Goal: Information Seeking & Learning: Learn about a topic

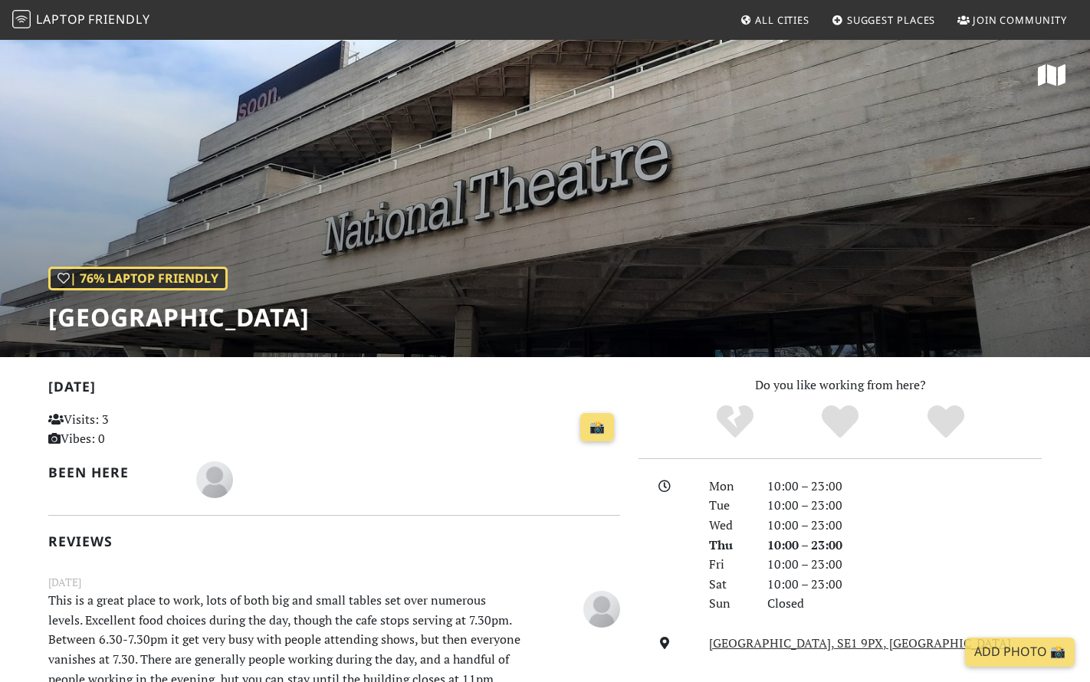
scroll to position [253, 0]
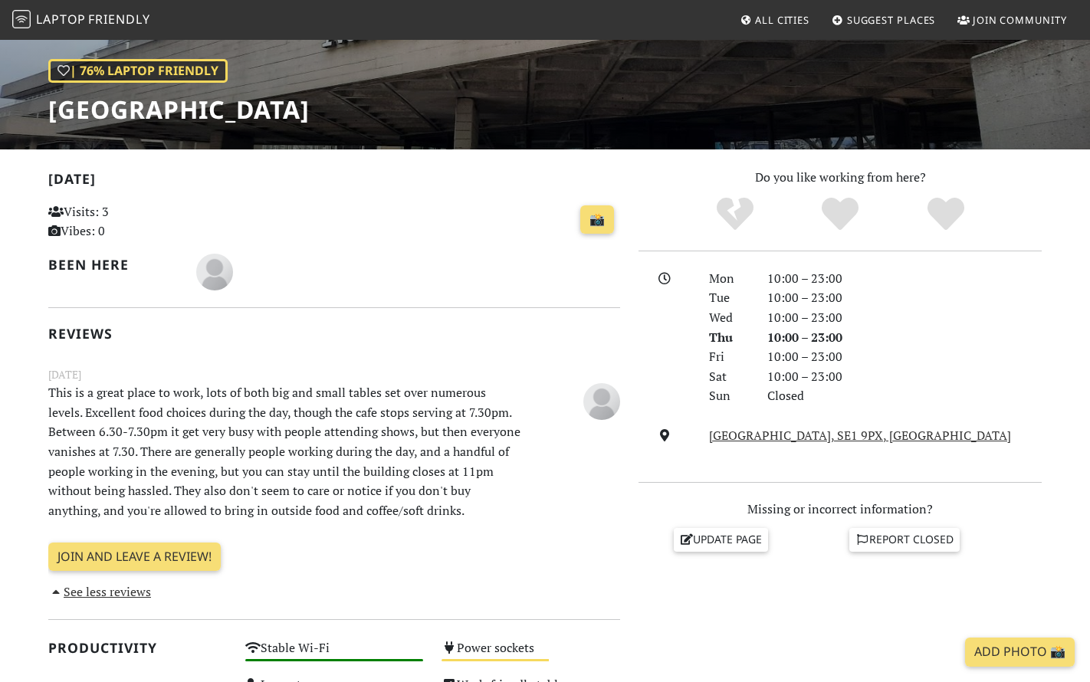
scroll to position [105, 0]
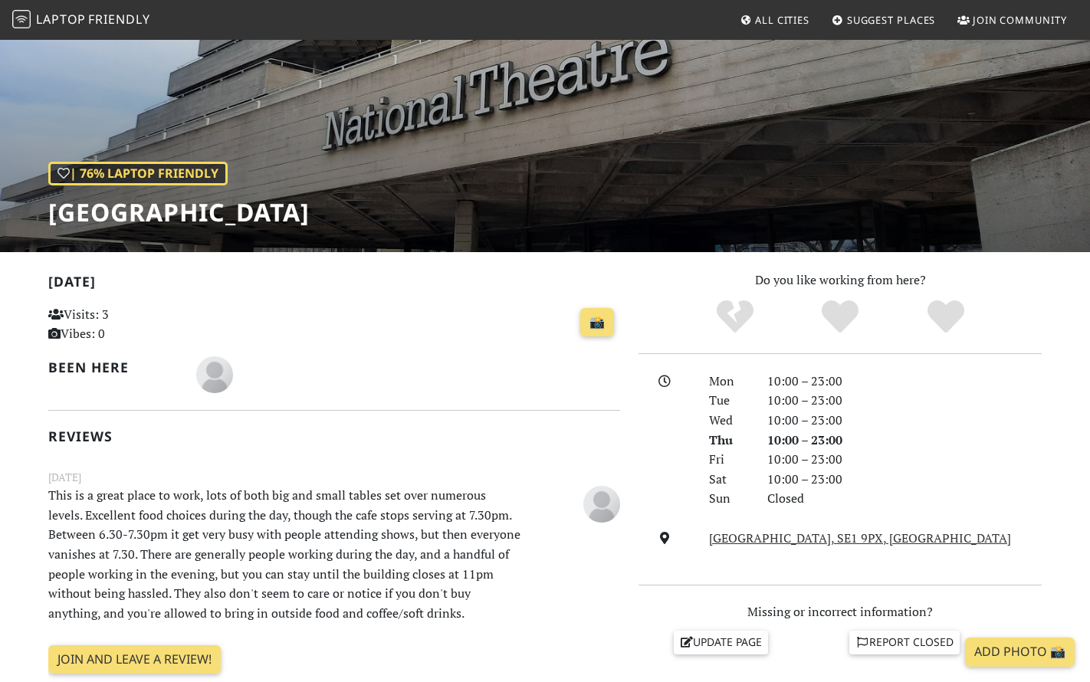
click at [95, 20] on span "Friendly" at bounding box center [118, 19] width 61 height 17
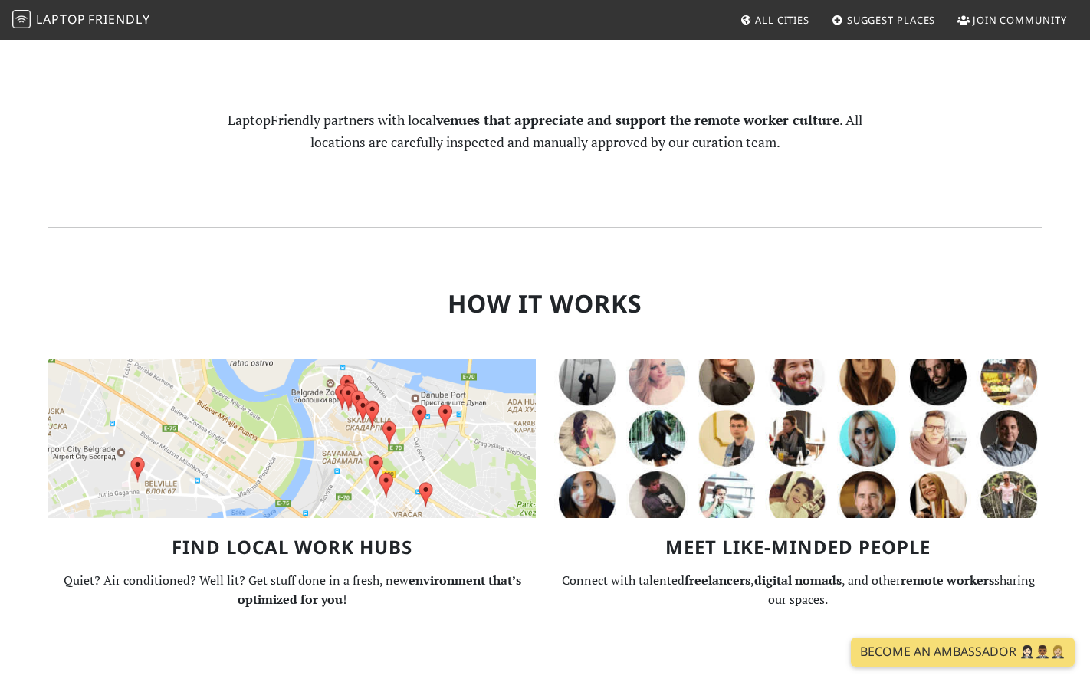
scroll to position [1074, 0]
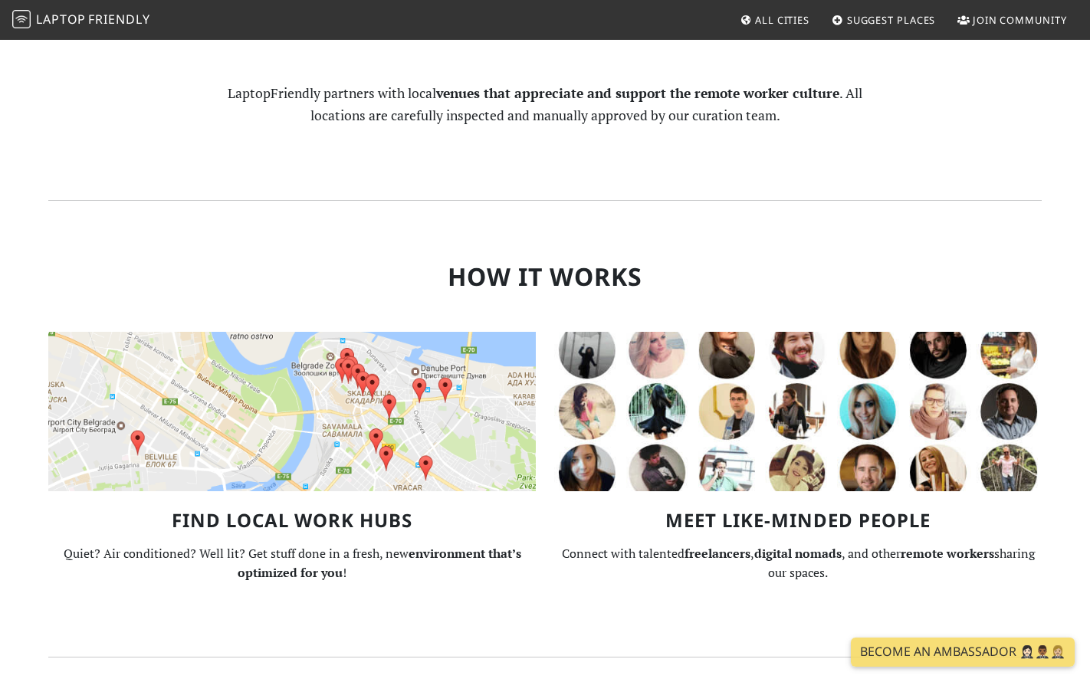
click at [294, 332] on img at bounding box center [291, 411] width 487 height 159
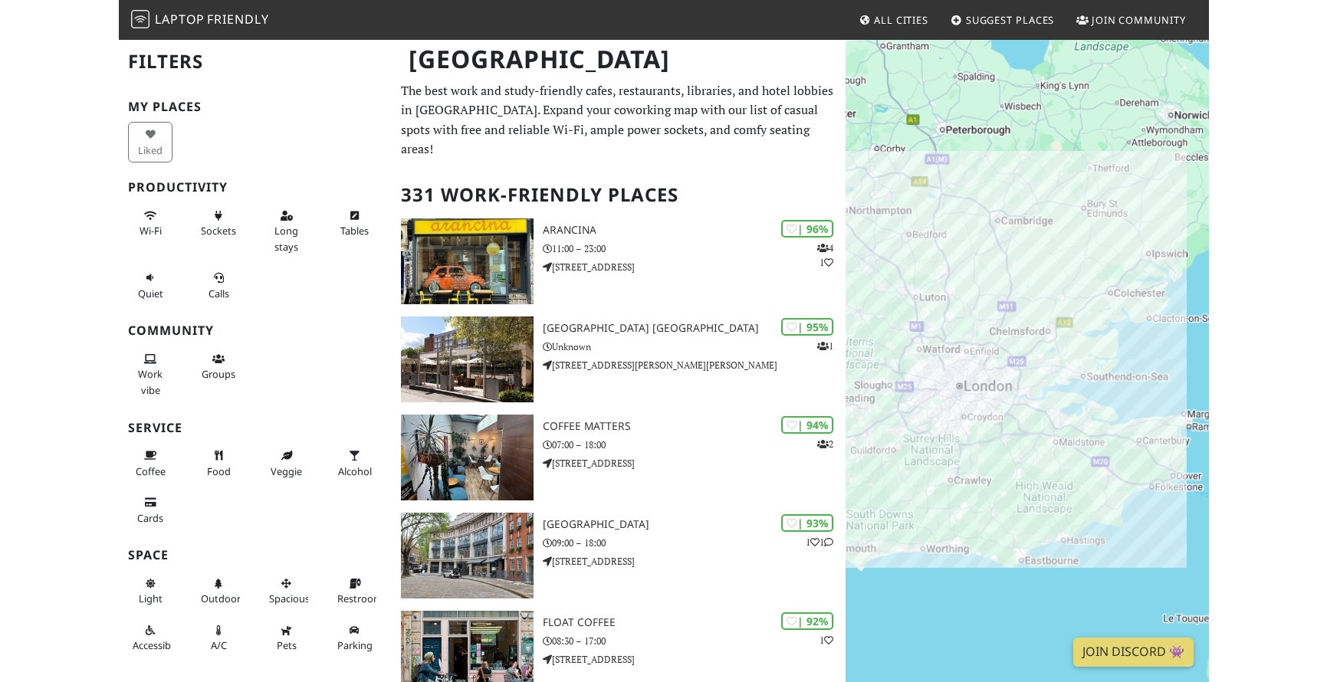
scroll to position [3, 0]
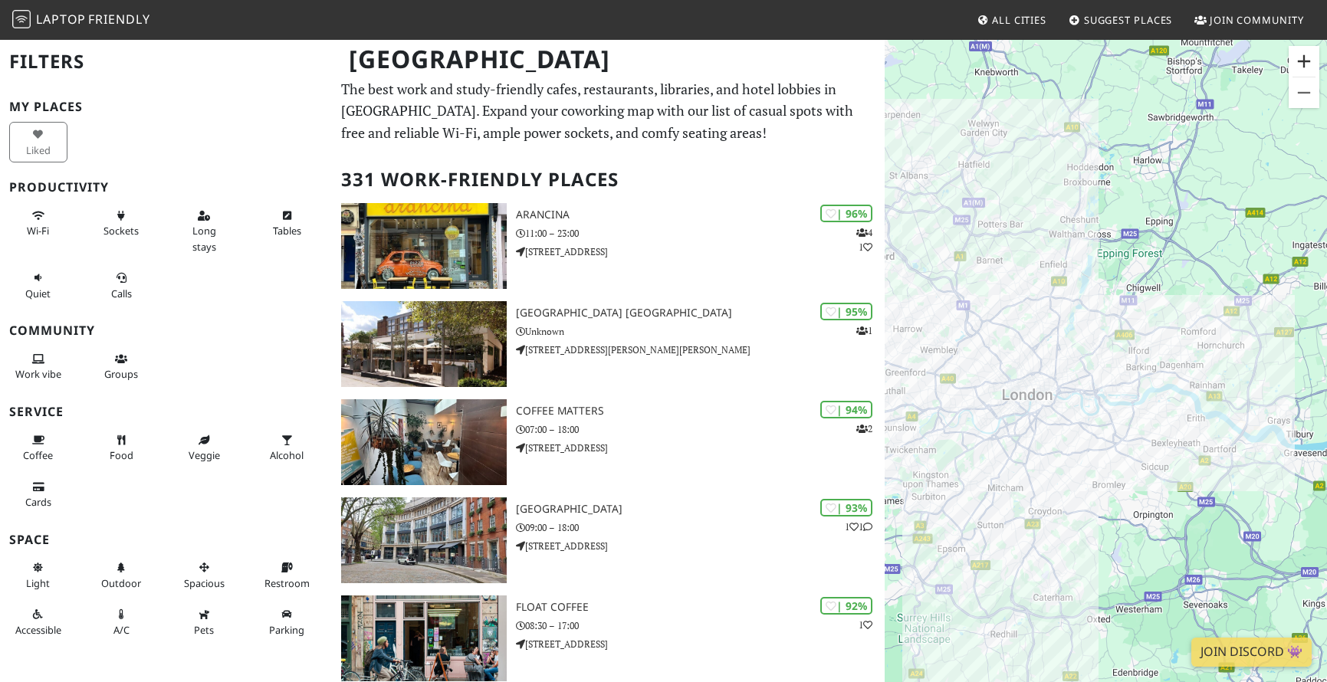
click at [1089, 58] on button "Zoom in" at bounding box center [1303, 61] width 31 height 31
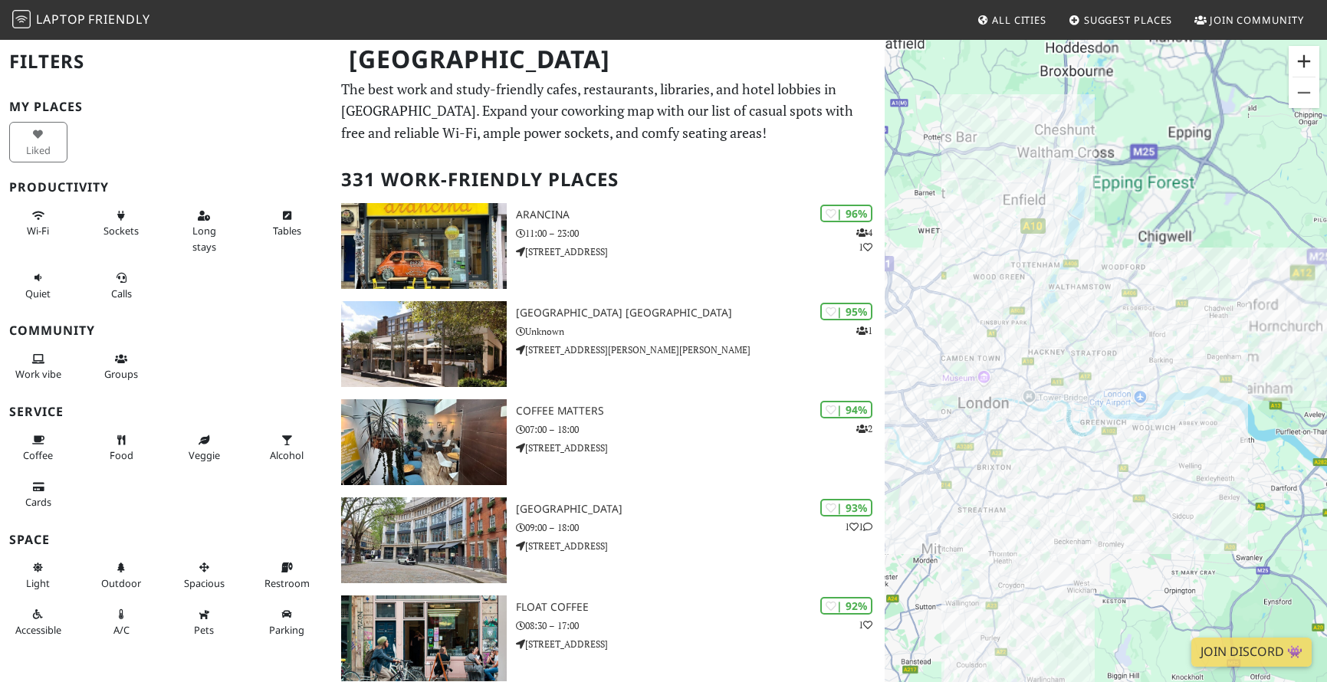
click at [1089, 58] on button "Zoom in" at bounding box center [1303, 61] width 31 height 31
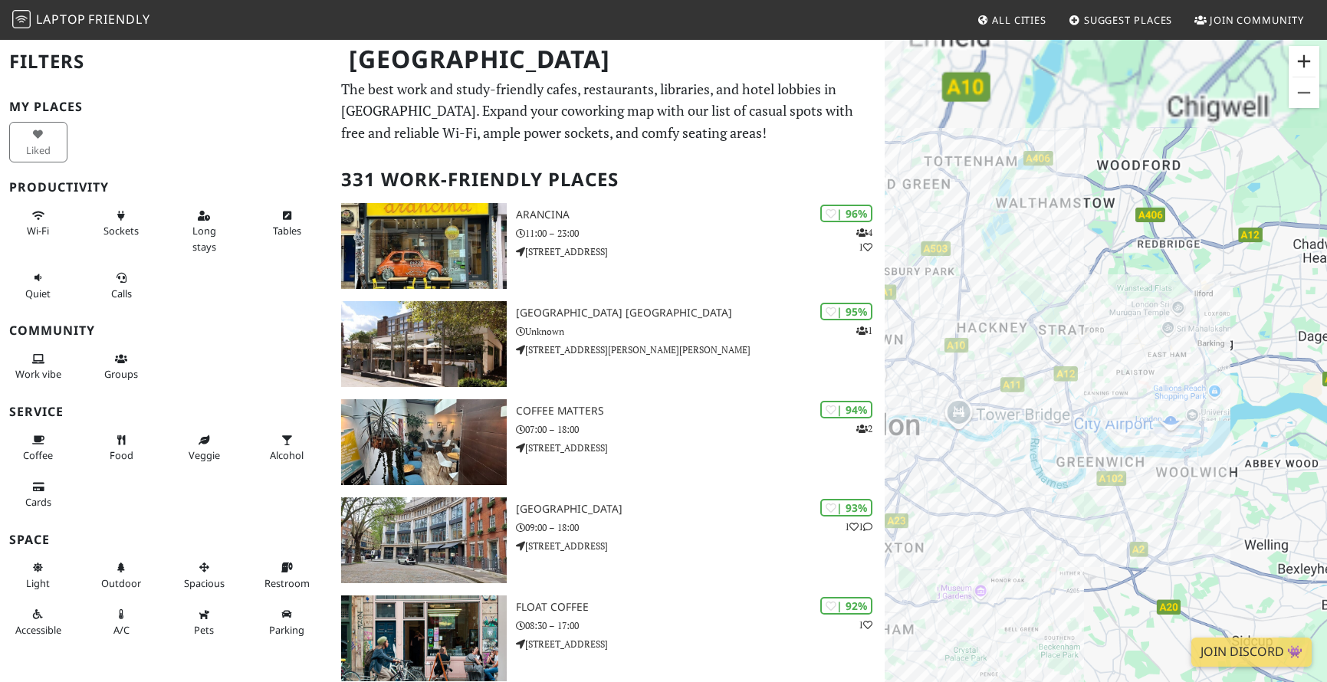
click at [1089, 58] on button "Zoom in" at bounding box center [1303, 61] width 31 height 31
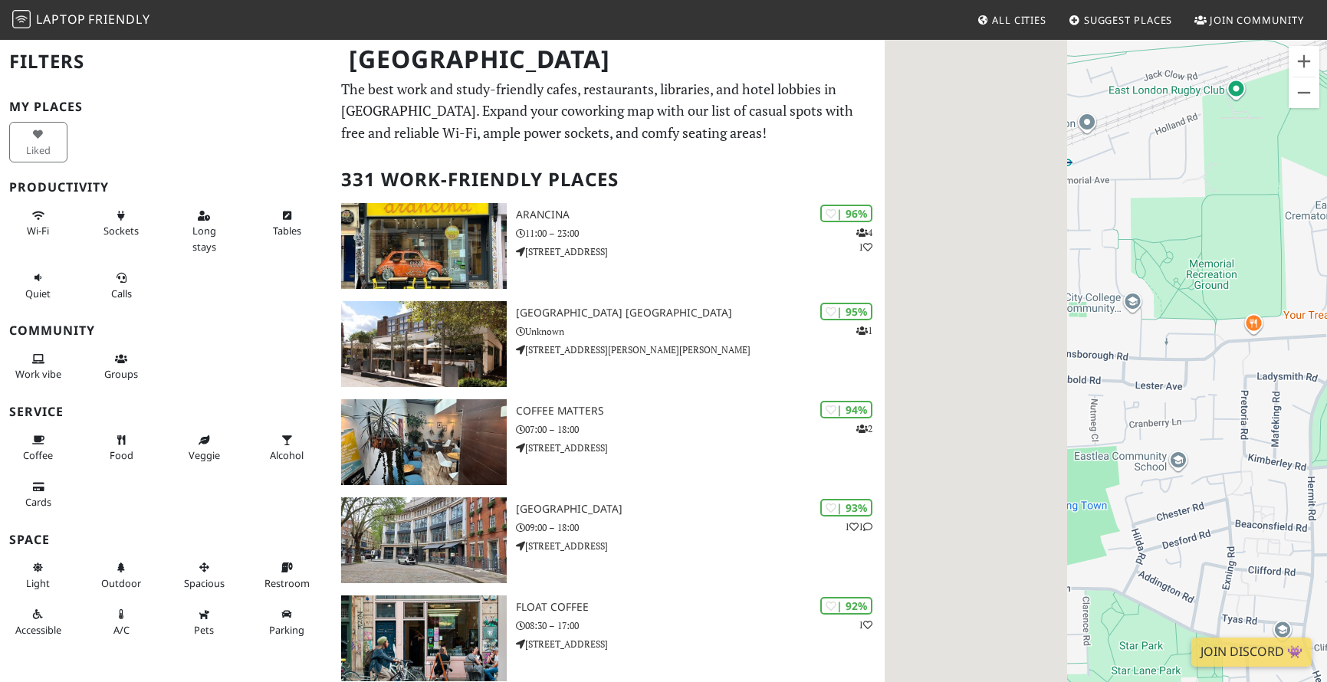
drag, startPoint x: 1013, startPoint y: 433, endPoint x: 1267, endPoint y: 440, distance: 253.8
click at [1089, 440] on div at bounding box center [1105, 379] width 442 height 682
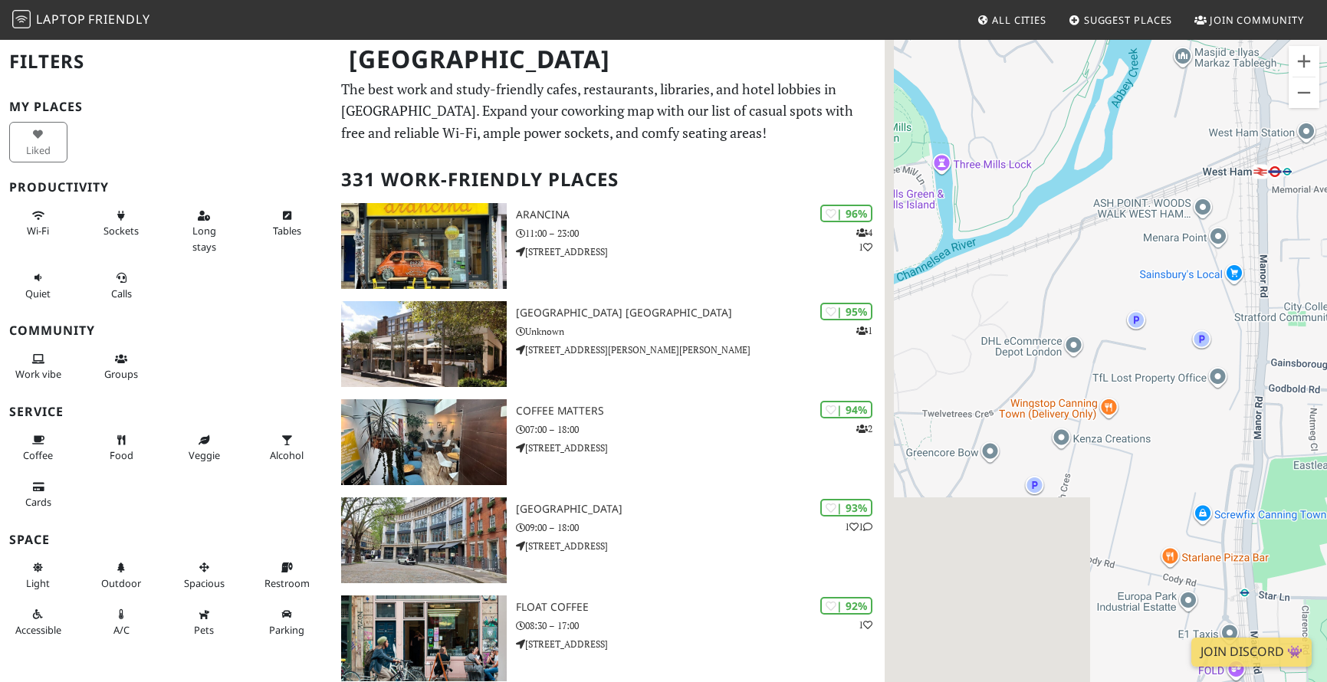
drag, startPoint x: 1067, startPoint y: 426, endPoint x: 1307, endPoint y: 437, distance: 240.9
click at [1089, 437] on div at bounding box center [1105, 379] width 442 height 682
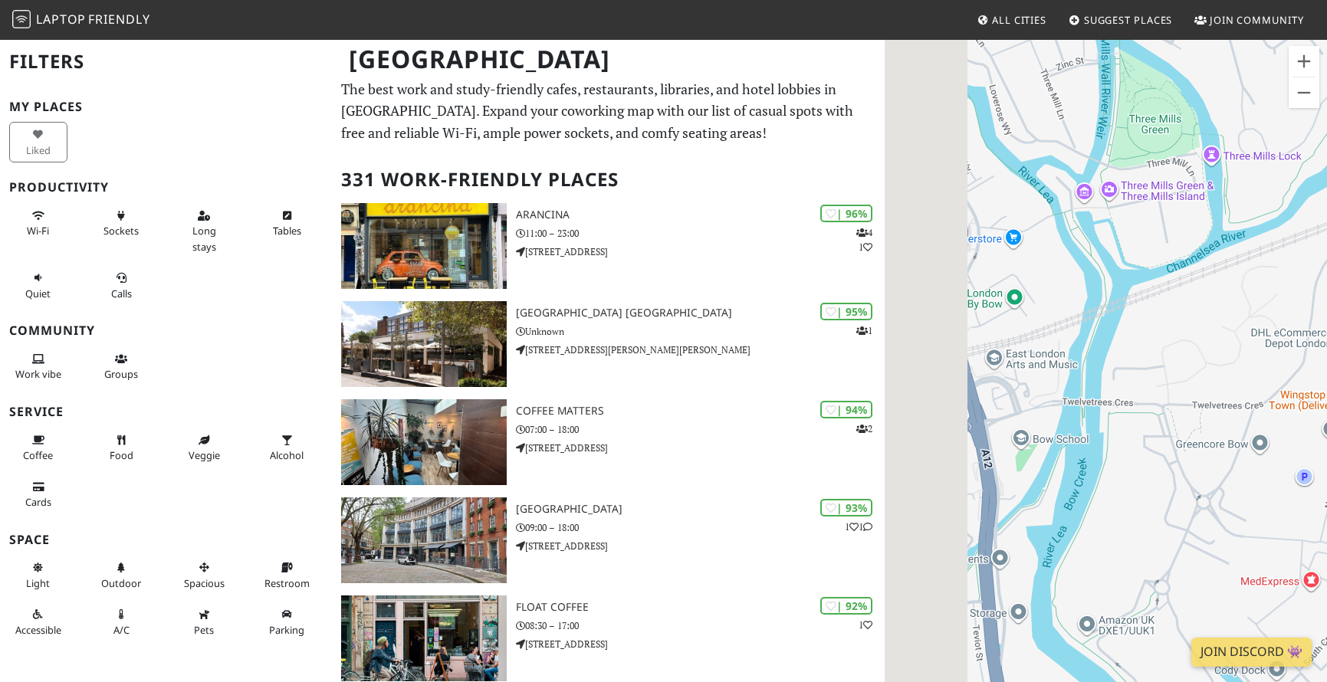
drag, startPoint x: 1051, startPoint y: 400, endPoint x: 1316, endPoint y: 387, distance: 265.5
click at [1089, 387] on div at bounding box center [1105, 379] width 442 height 682
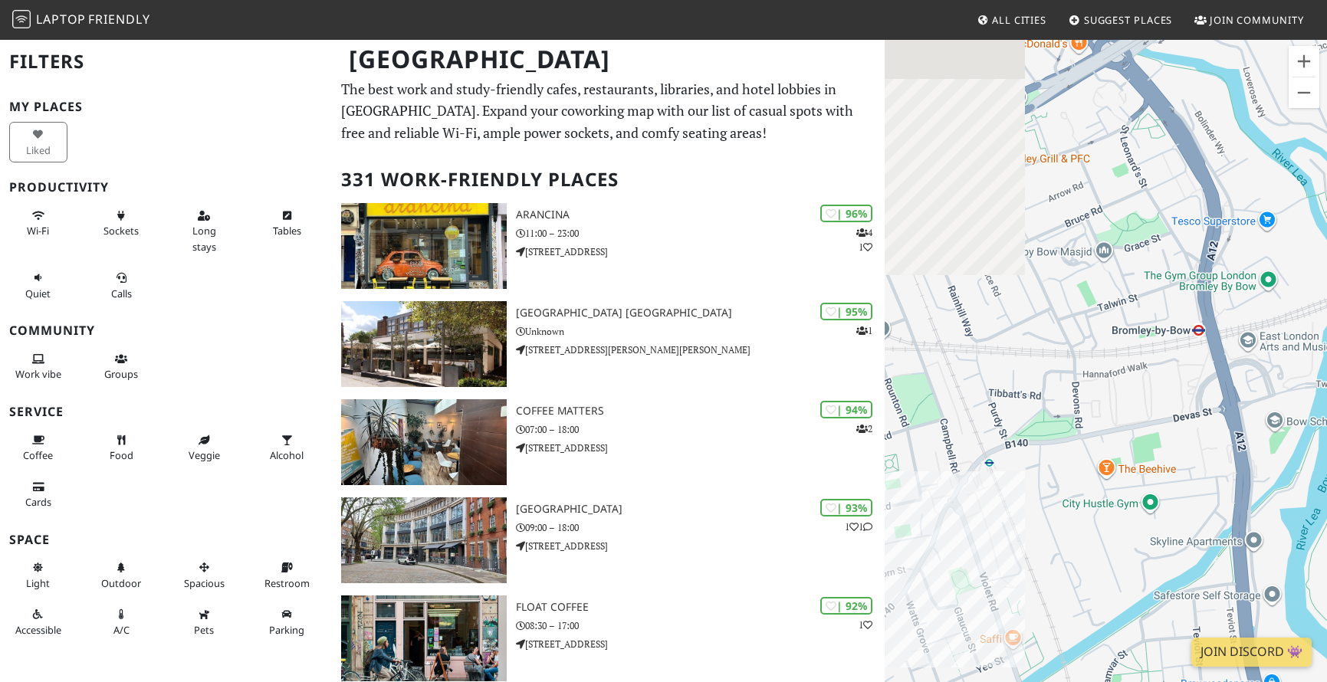
drag, startPoint x: 1057, startPoint y: 414, endPoint x: 1300, endPoint y: 393, distance: 244.6
click at [1089, 393] on div at bounding box center [1105, 379] width 442 height 682
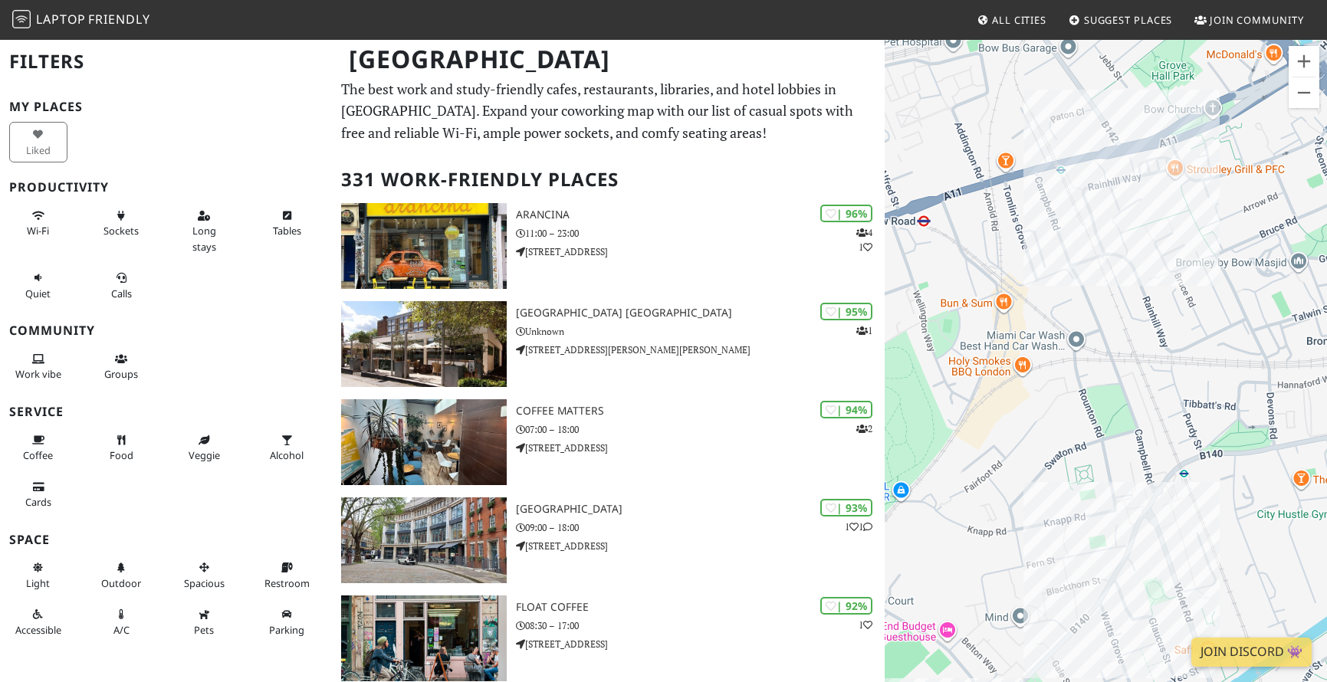
drag, startPoint x: 1060, startPoint y: 384, endPoint x: 1255, endPoint y: 395, distance: 194.9
click at [1089, 395] on div at bounding box center [1105, 379] width 442 height 682
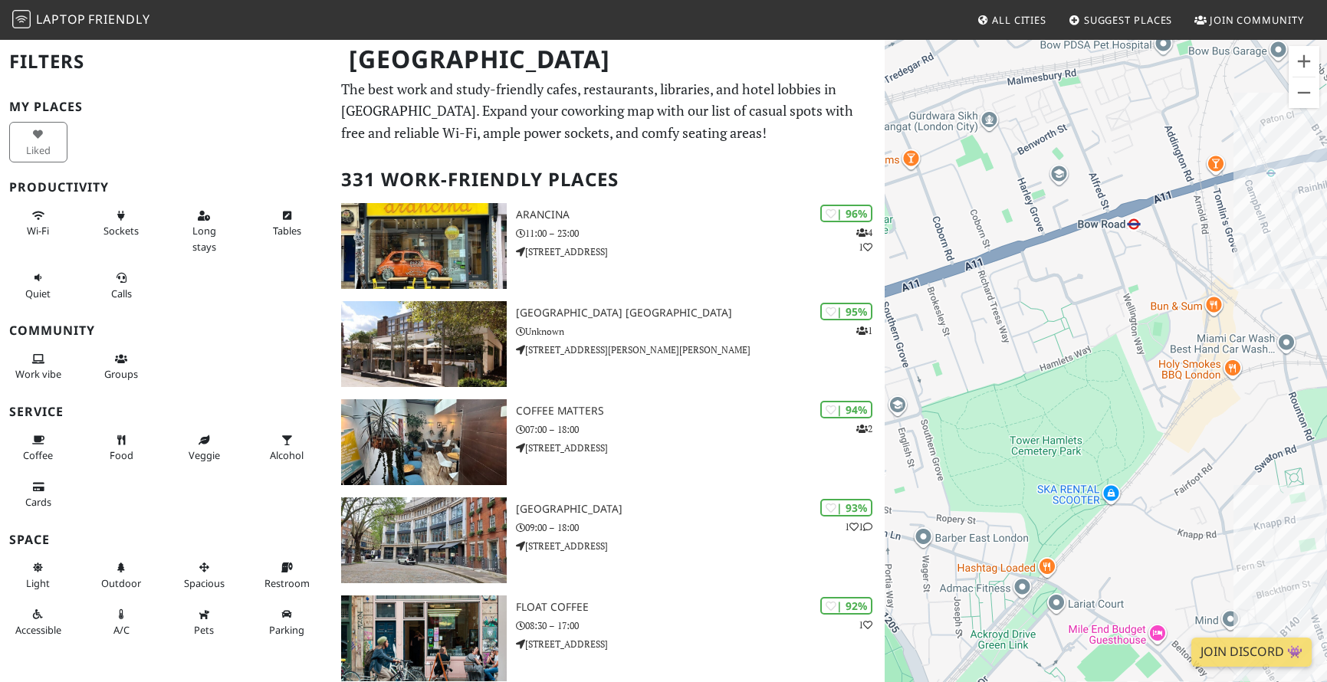
drag, startPoint x: 1042, startPoint y: 344, endPoint x: 1255, endPoint y: 347, distance: 213.1
click at [1089, 347] on div at bounding box center [1105, 379] width 442 height 682
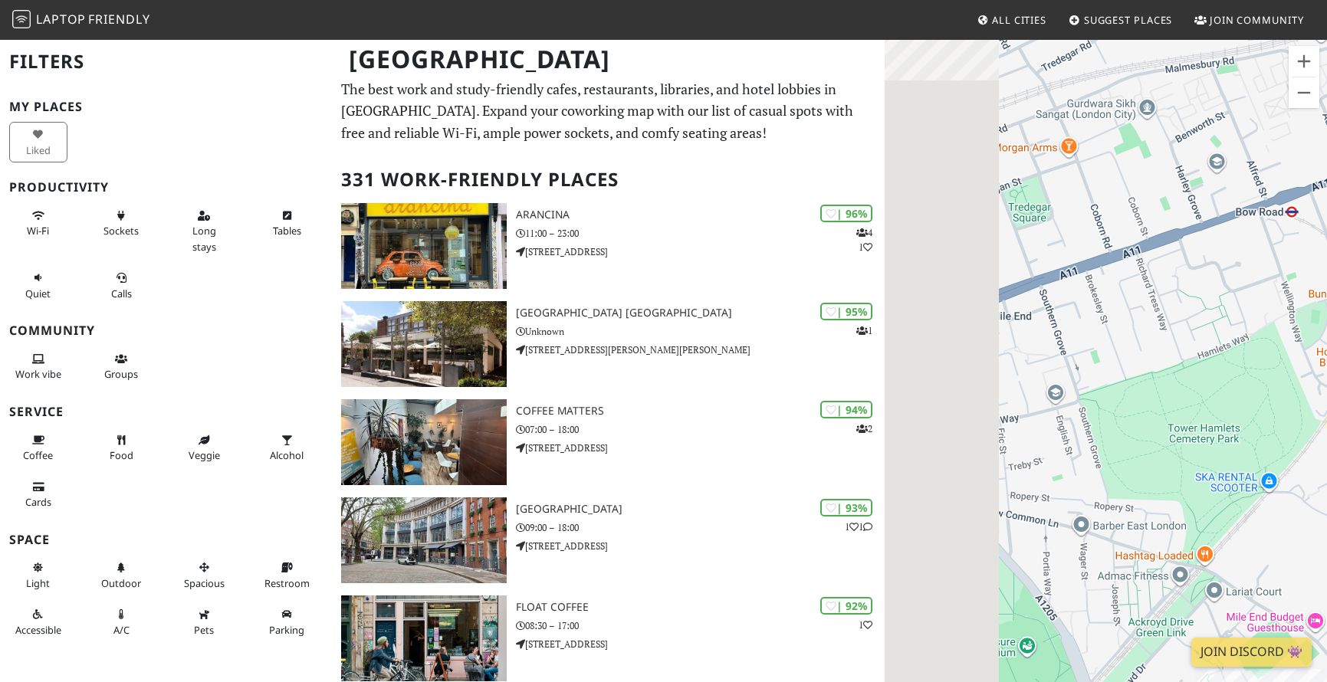
drag, startPoint x: 1071, startPoint y: 372, endPoint x: 1291, endPoint y: 358, distance: 221.1
click at [1089, 358] on div at bounding box center [1105, 379] width 442 height 682
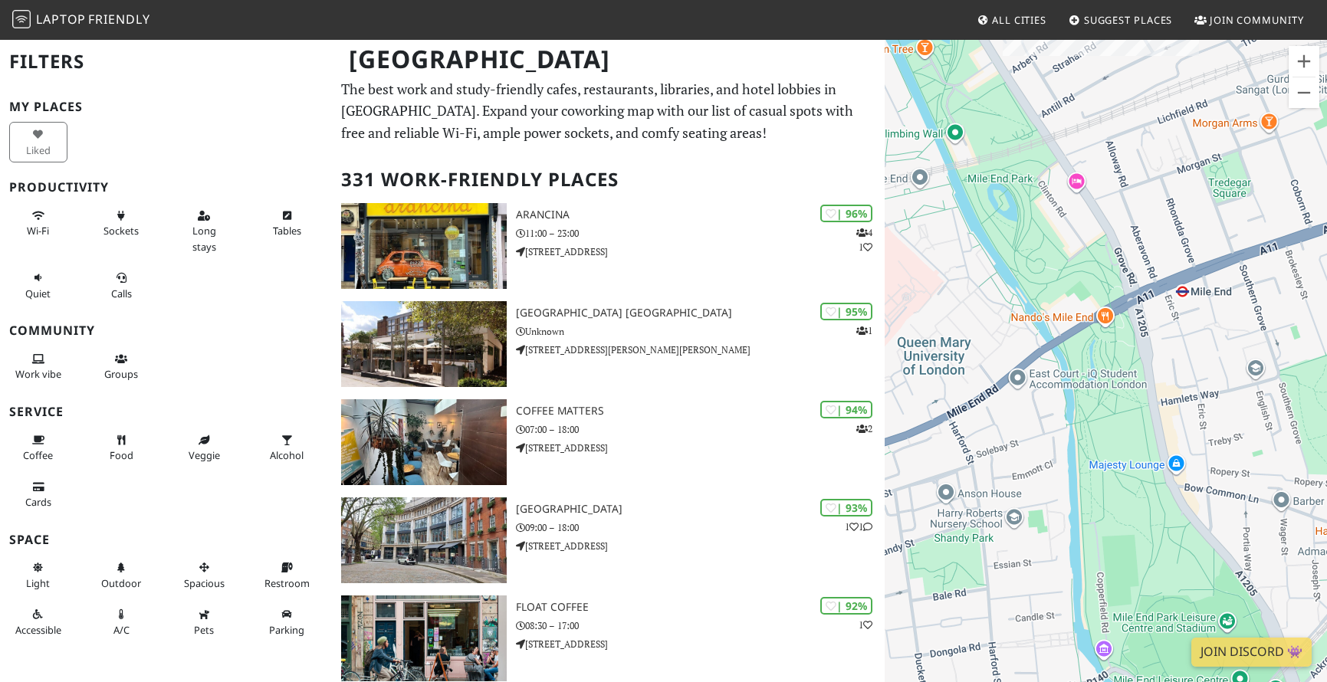
drag, startPoint x: 1087, startPoint y: 366, endPoint x: 1230, endPoint y: 343, distance: 144.5
click at [1089, 343] on div at bounding box center [1105, 379] width 442 height 682
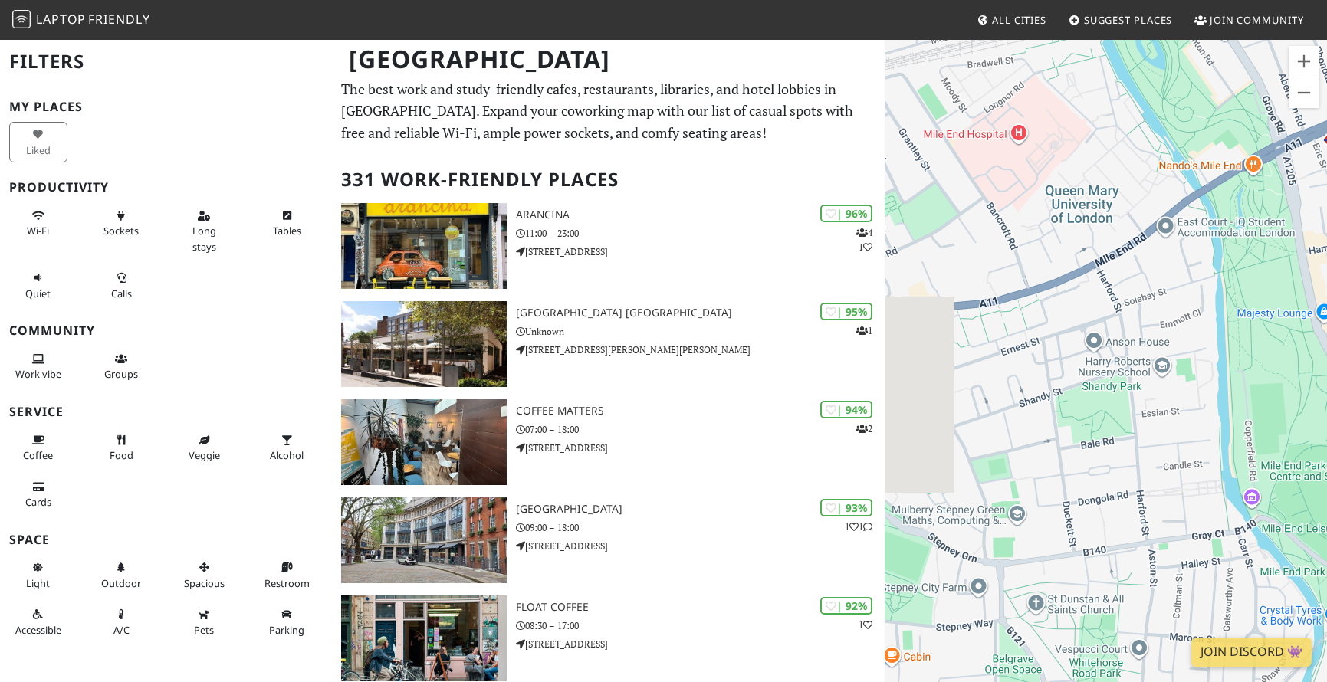
drag, startPoint x: 1089, startPoint y: 418, endPoint x: 1243, endPoint y: 259, distance: 221.7
click at [1089, 259] on div at bounding box center [1105, 379] width 442 height 682
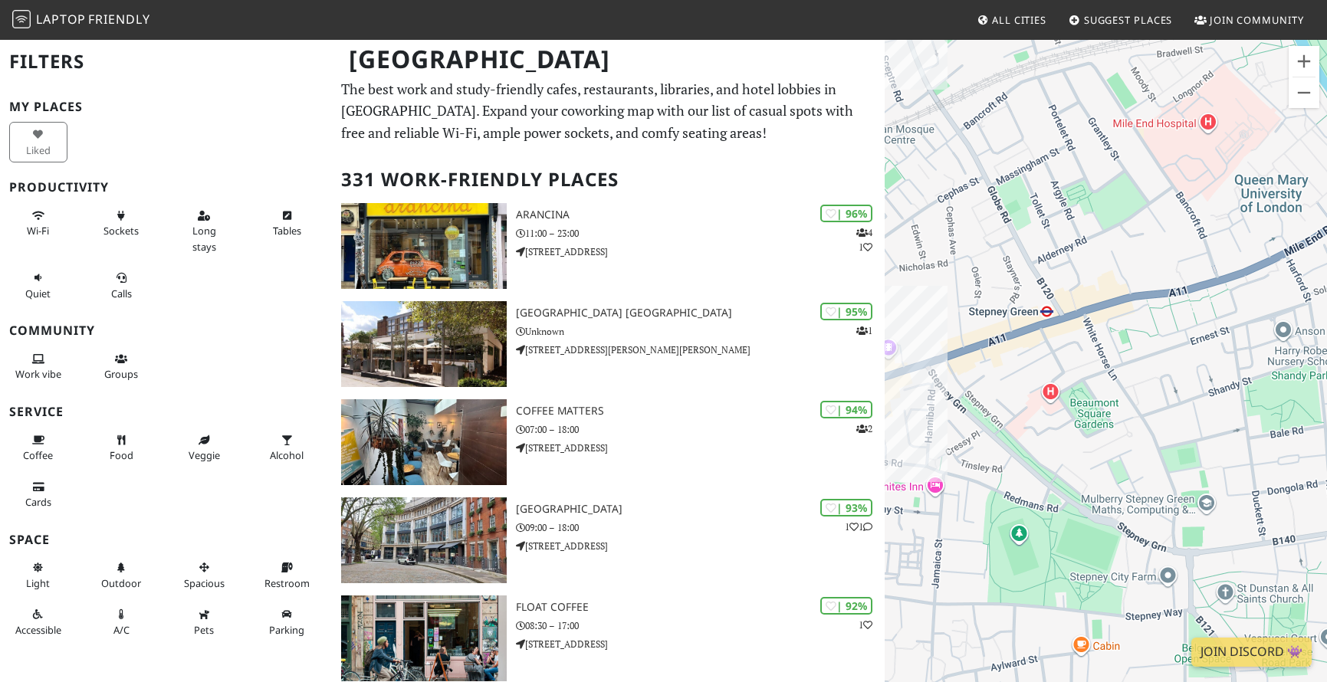
drag, startPoint x: 1052, startPoint y: 321, endPoint x: 1248, endPoint y: 310, distance: 195.7
click at [1089, 310] on div at bounding box center [1105, 379] width 442 height 682
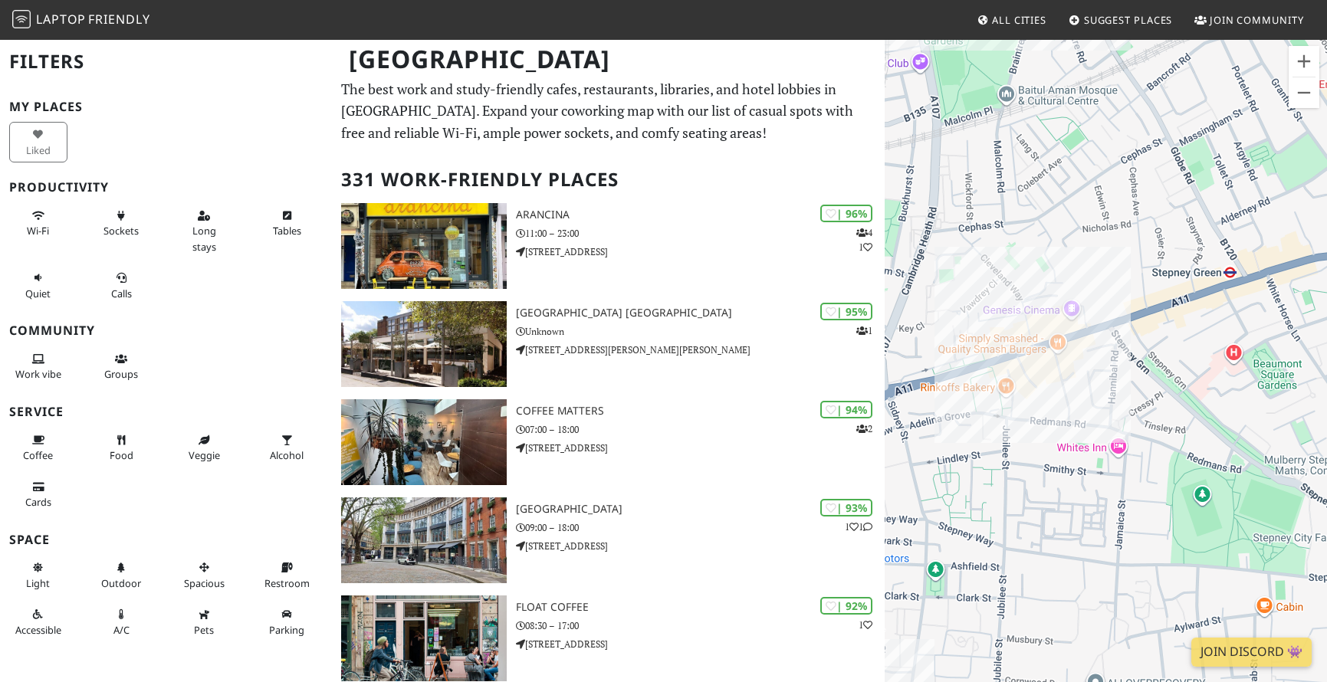
drag, startPoint x: 1013, startPoint y: 373, endPoint x: 1202, endPoint y: 333, distance: 193.6
click at [1089, 333] on div at bounding box center [1105, 379] width 442 height 682
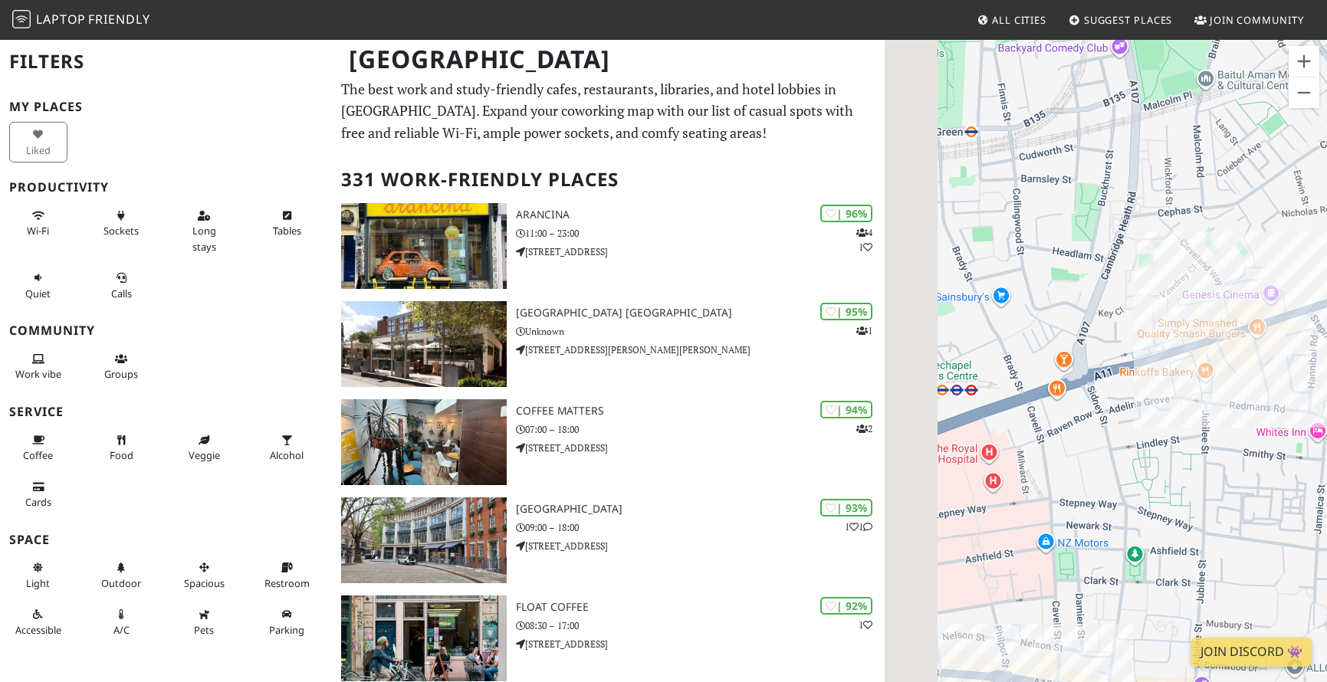
drag, startPoint x: 997, startPoint y: 366, endPoint x: 1234, endPoint y: 349, distance: 237.4
click at [1089, 349] on div at bounding box center [1105, 379] width 442 height 682
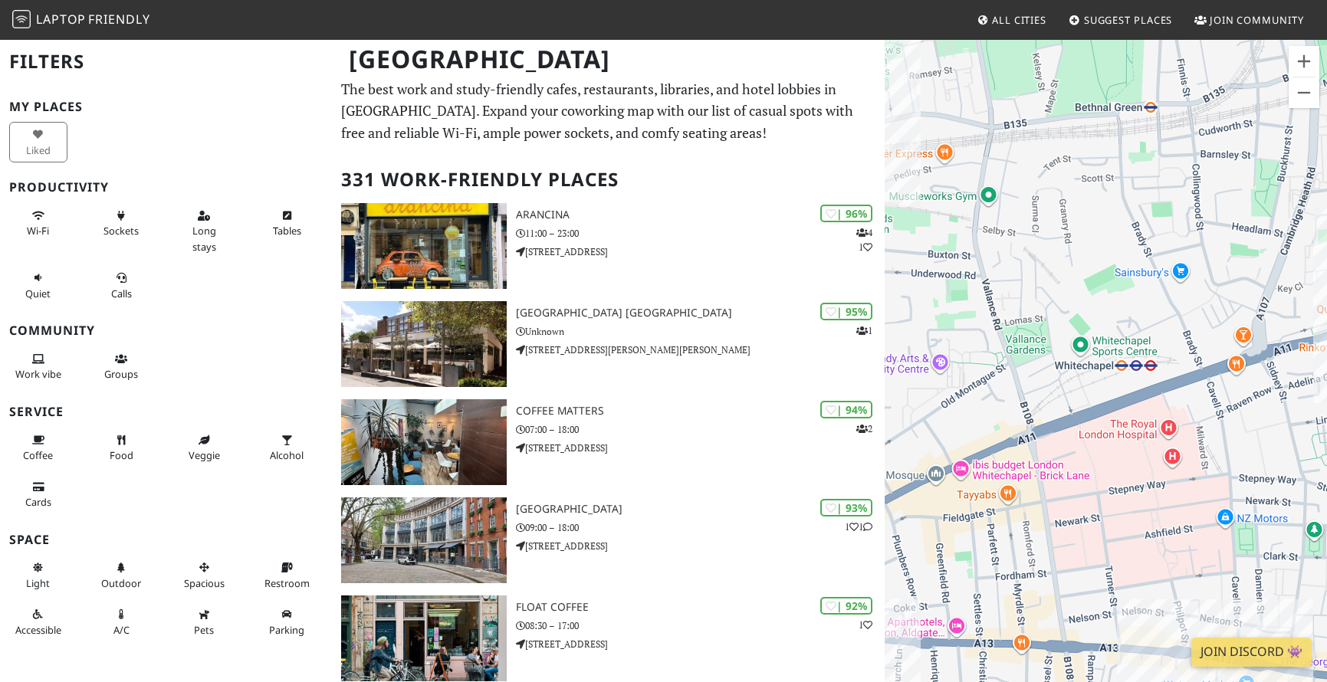
drag, startPoint x: 1119, startPoint y: 280, endPoint x: 1268, endPoint y: 254, distance: 151.8
click at [1089, 254] on div at bounding box center [1105, 379] width 442 height 682
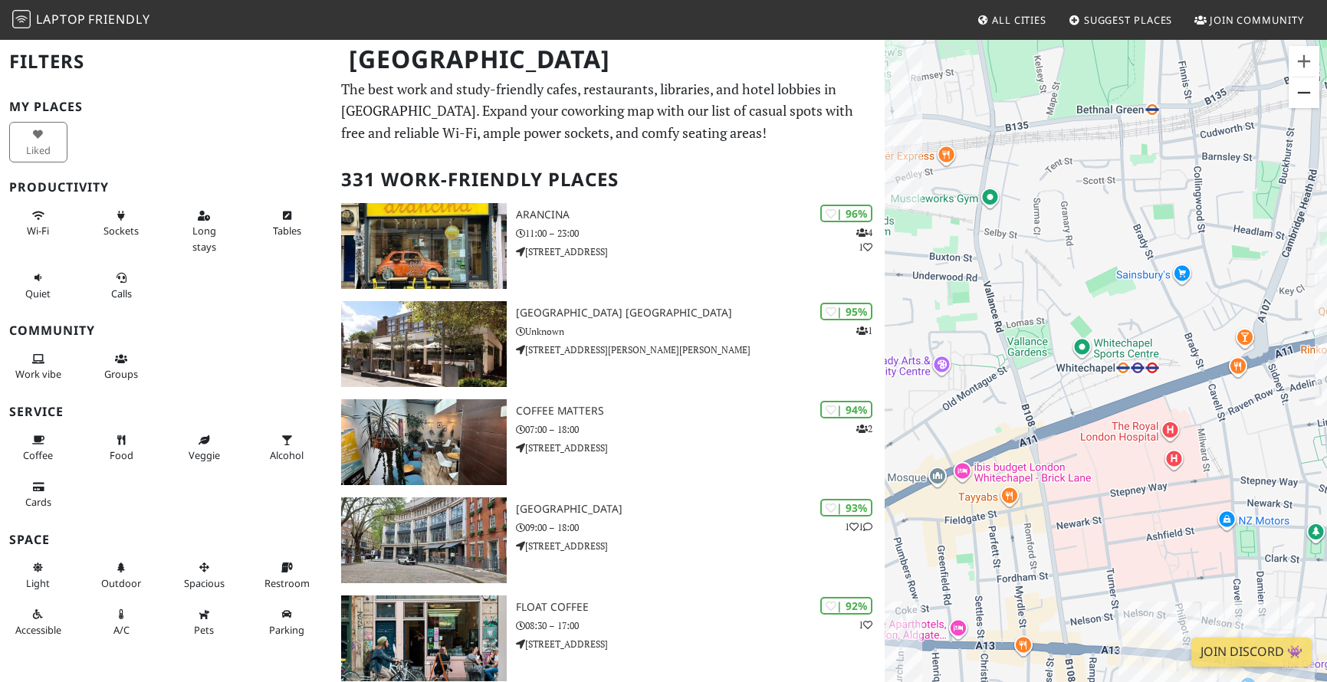
click at [1089, 86] on button "Zoom out" at bounding box center [1303, 92] width 31 height 31
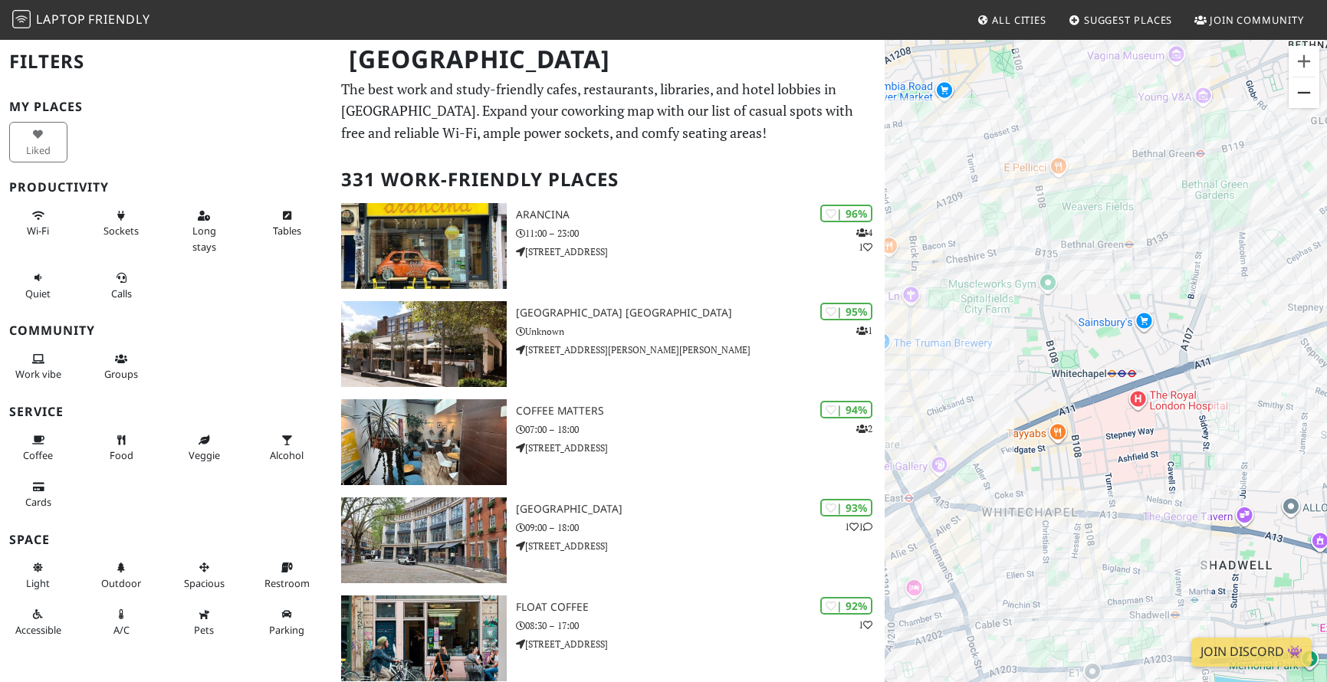
click at [1089, 86] on button "Zoom out" at bounding box center [1303, 92] width 31 height 31
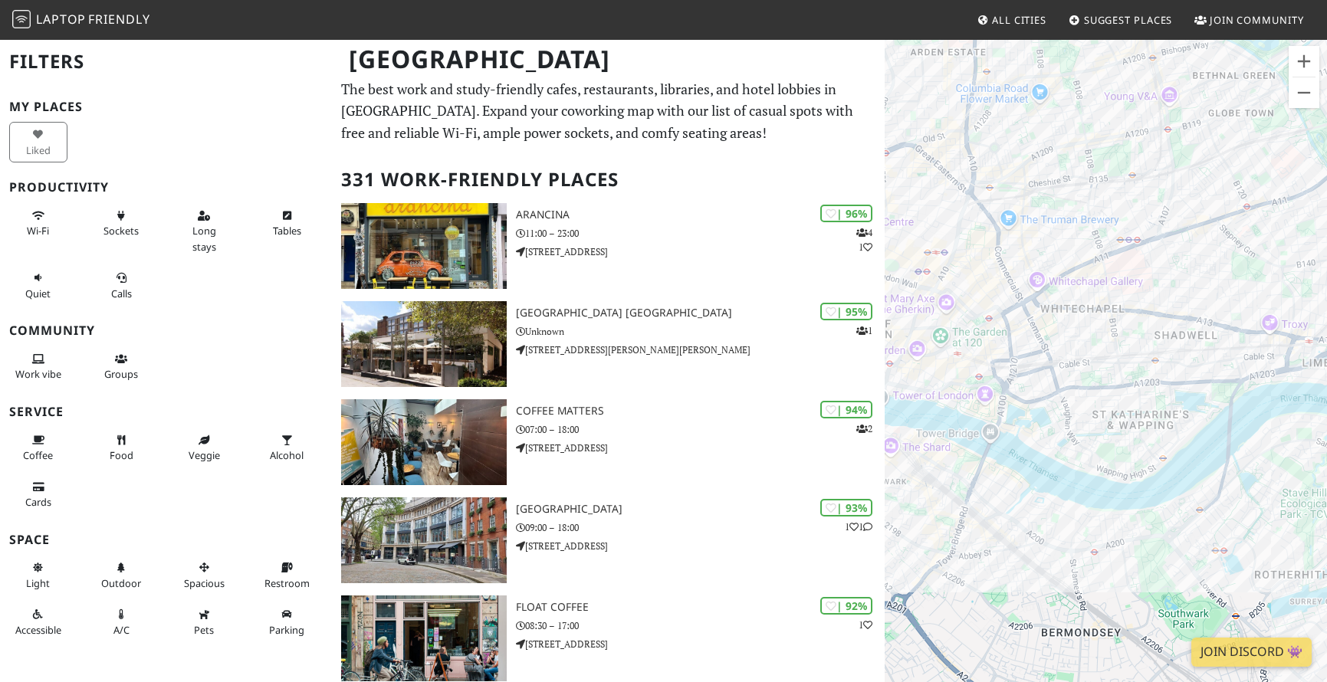
drag, startPoint x: 1058, startPoint y: 202, endPoint x: 1075, endPoint y: 65, distance: 138.2
click at [1075, 65] on div at bounding box center [1105, 379] width 442 height 682
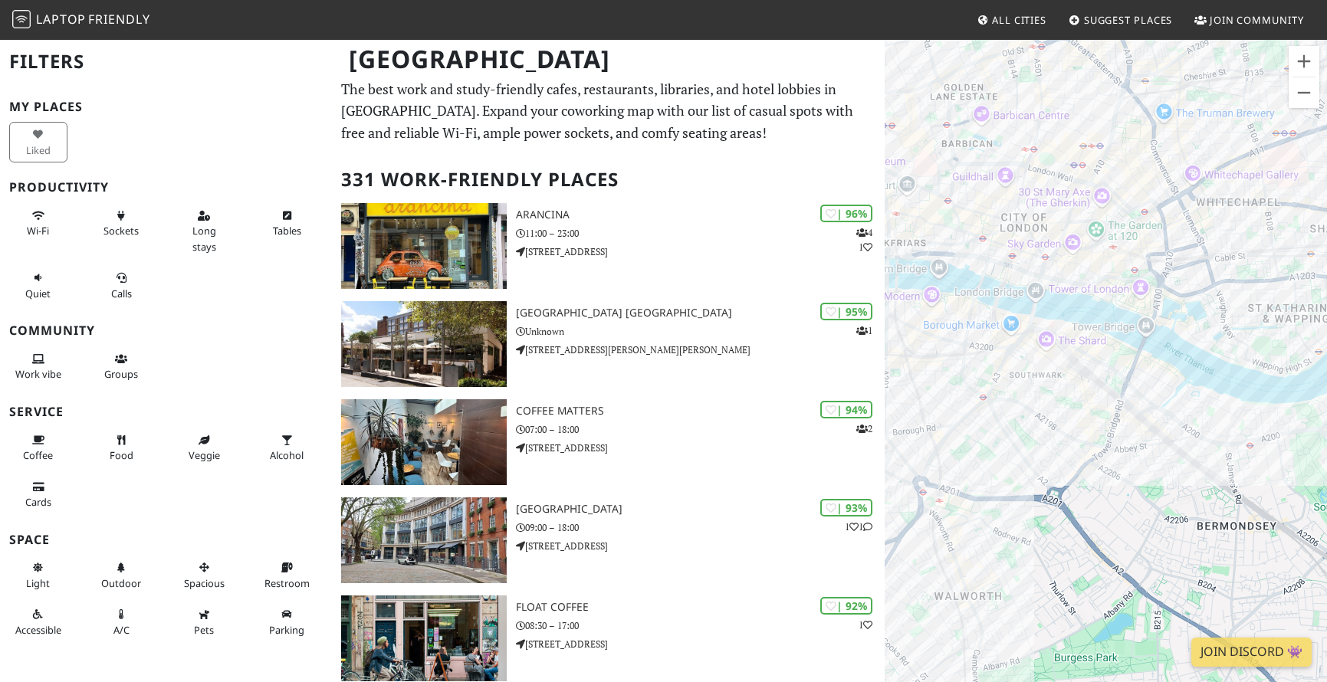
drag, startPoint x: 1077, startPoint y: 410, endPoint x: 1235, endPoint y: 300, distance: 191.5
click at [1089, 300] on div at bounding box center [1105, 379] width 442 height 682
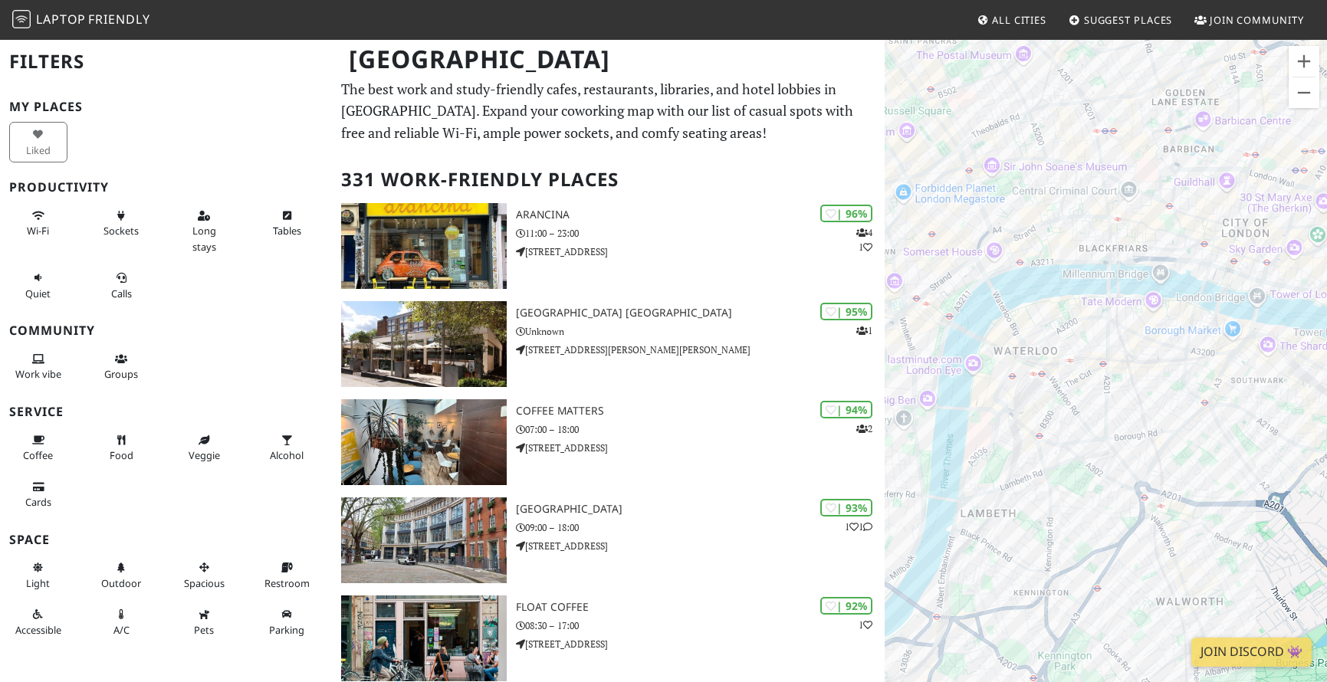
drag, startPoint x: 1028, startPoint y: 412, endPoint x: 1252, endPoint y: 417, distance: 224.6
click at [1089, 417] on div at bounding box center [1105, 379] width 442 height 682
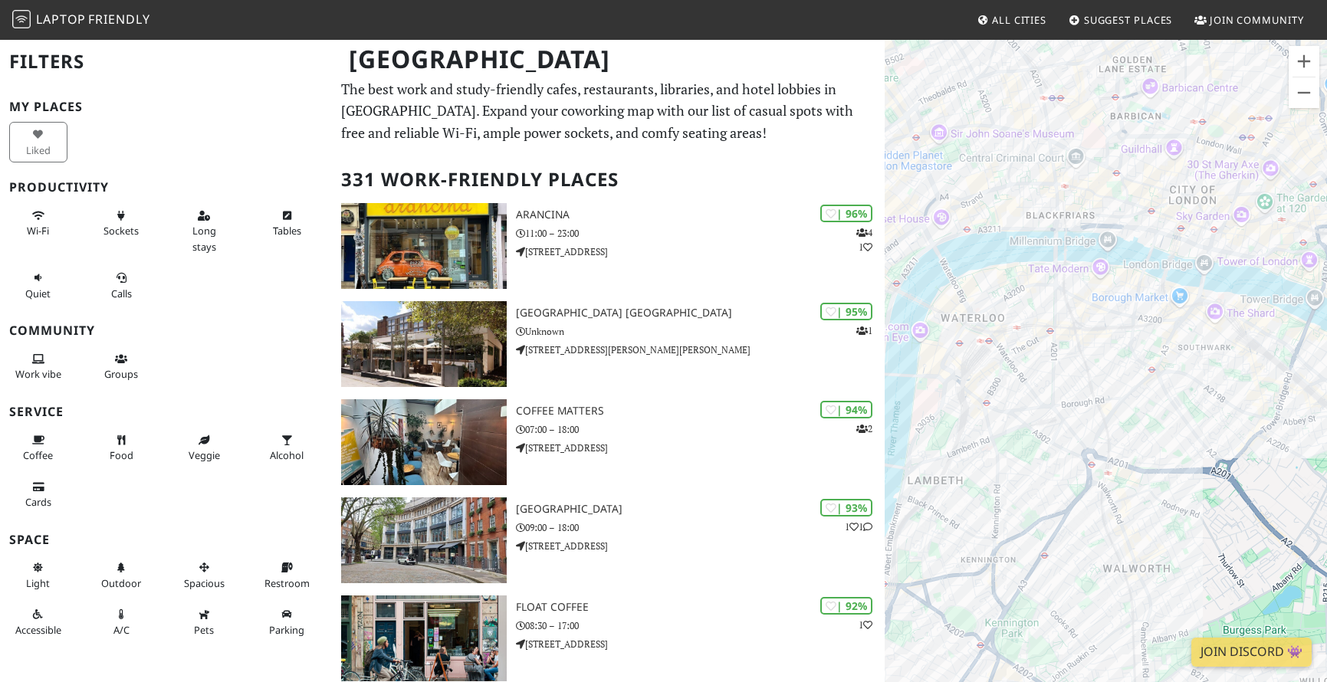
drag, startPoint x: 1130, startPoint y: 434, endPoint x: 1074, endPoint y: 399, distance: 65.7
click at [1074, 399] on div at bounding box center [1105, 379] width 442 height 682
click at [1089, 56] on button "Zoom in" at bounding box center [1303, 61] width 31 height 31
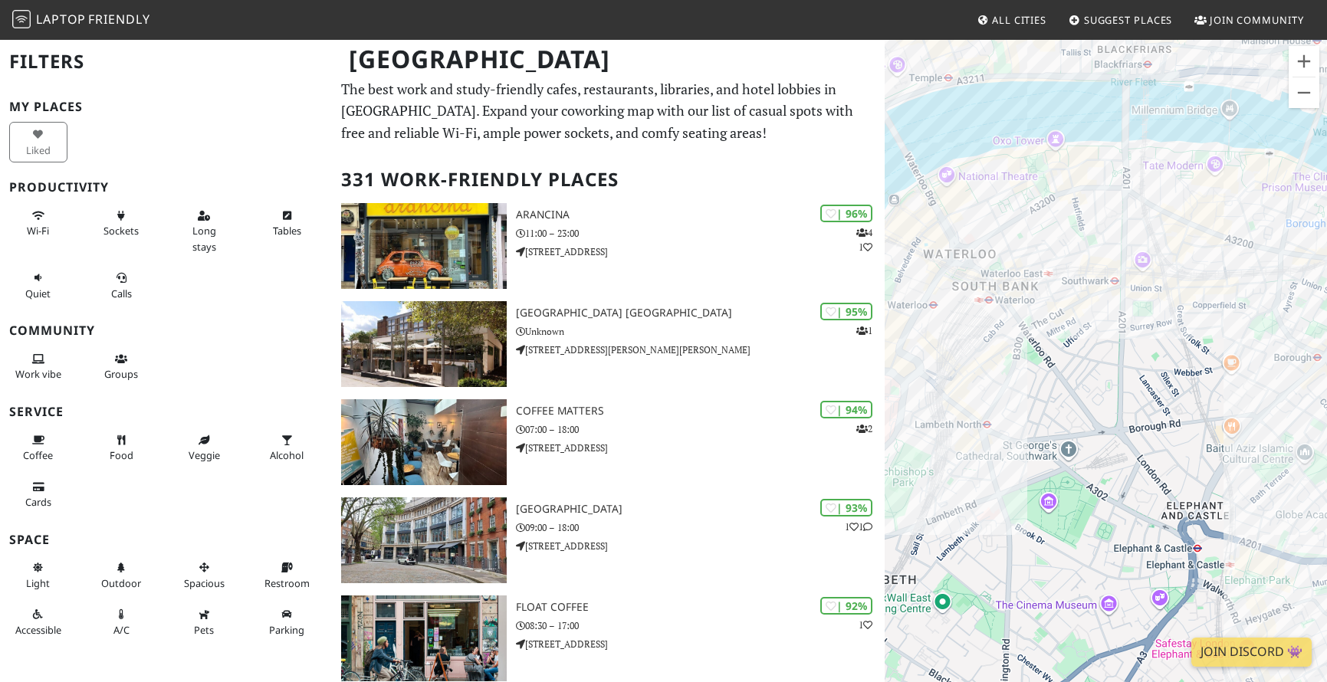
drag, startPoint x: 1074, startPoint y: 428, endPoint x: 1197, endPoint y: 424, distance: 122.7
click at [1089, 424] on div at bounding box center [1105, 379] width 442 height 682
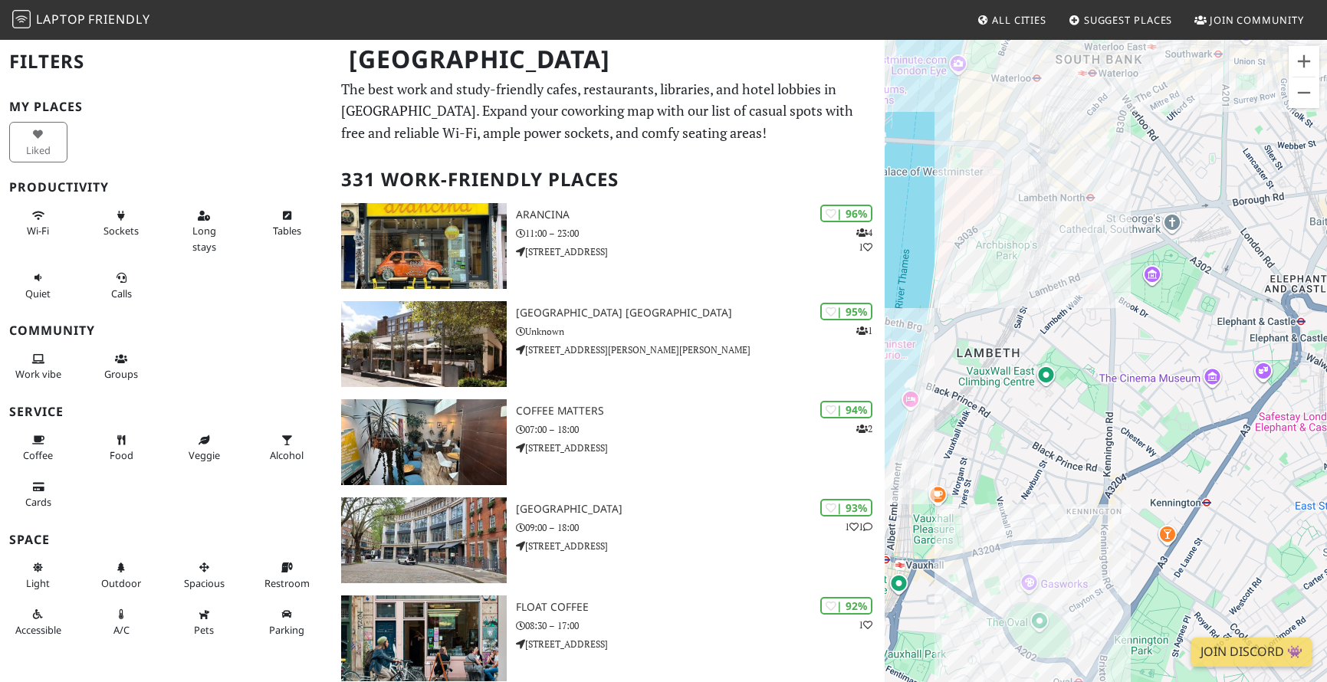
drag, startPoint x: 1038, startPoint y: 538, endPoint x: 1145, endPoint y: 304, distance: 256.9
click at [1089, 304] on div at bounding box center [1105, 379] width 442 height 682
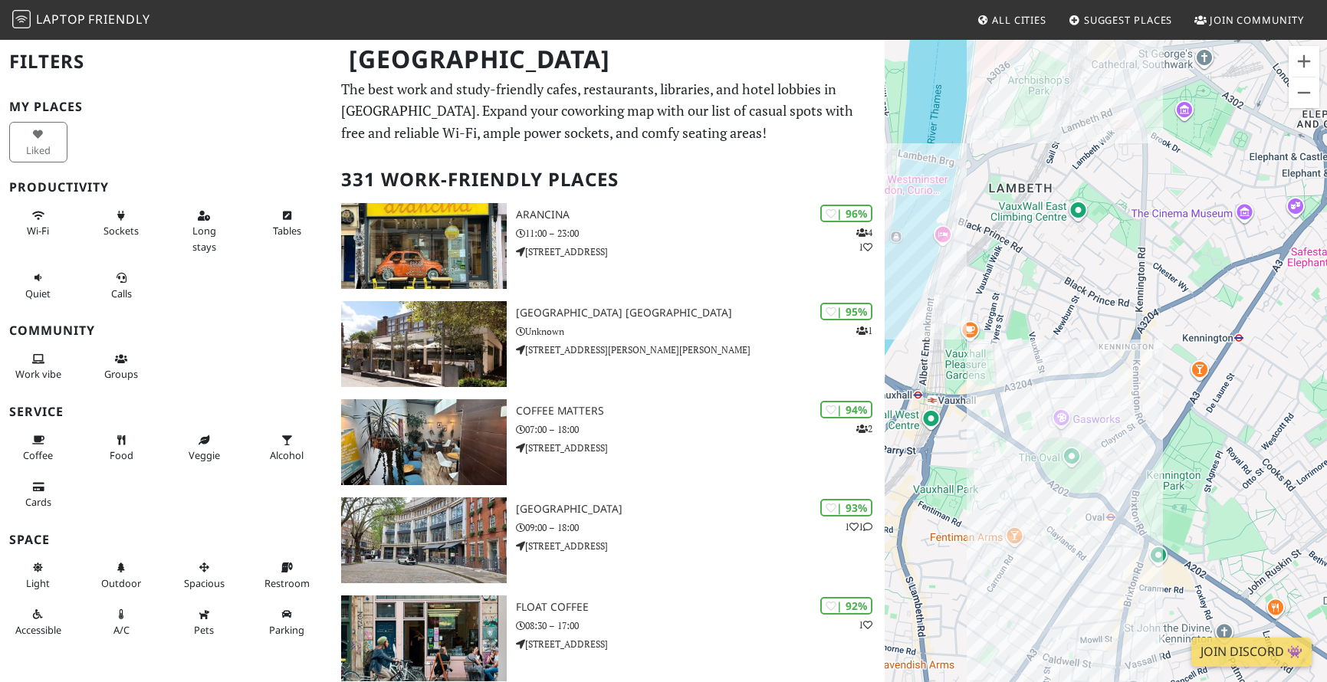
drag, startPoint x: 1151, startPoint y: 462, endPoint x: 1183, endPoint y: 294, distance: 170.9
click at [1089, 294] on div at bounding box center [1105, 379] width 442 height 682
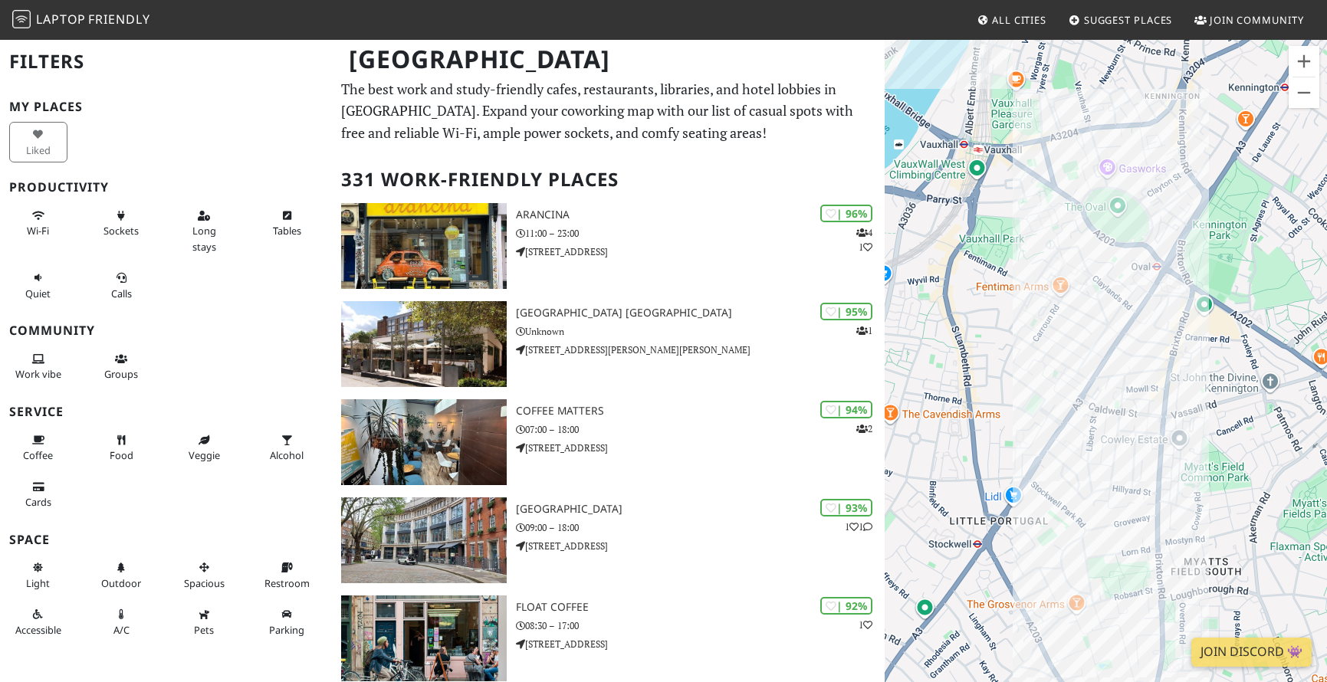
drag, startPoint x: 1113, startPoint y: 430, endPoint x: 1159, endPoint y: 177, distance: 257.0
click at [1089, 177] on div at bounding box center [1105, 379] width 442 height 682
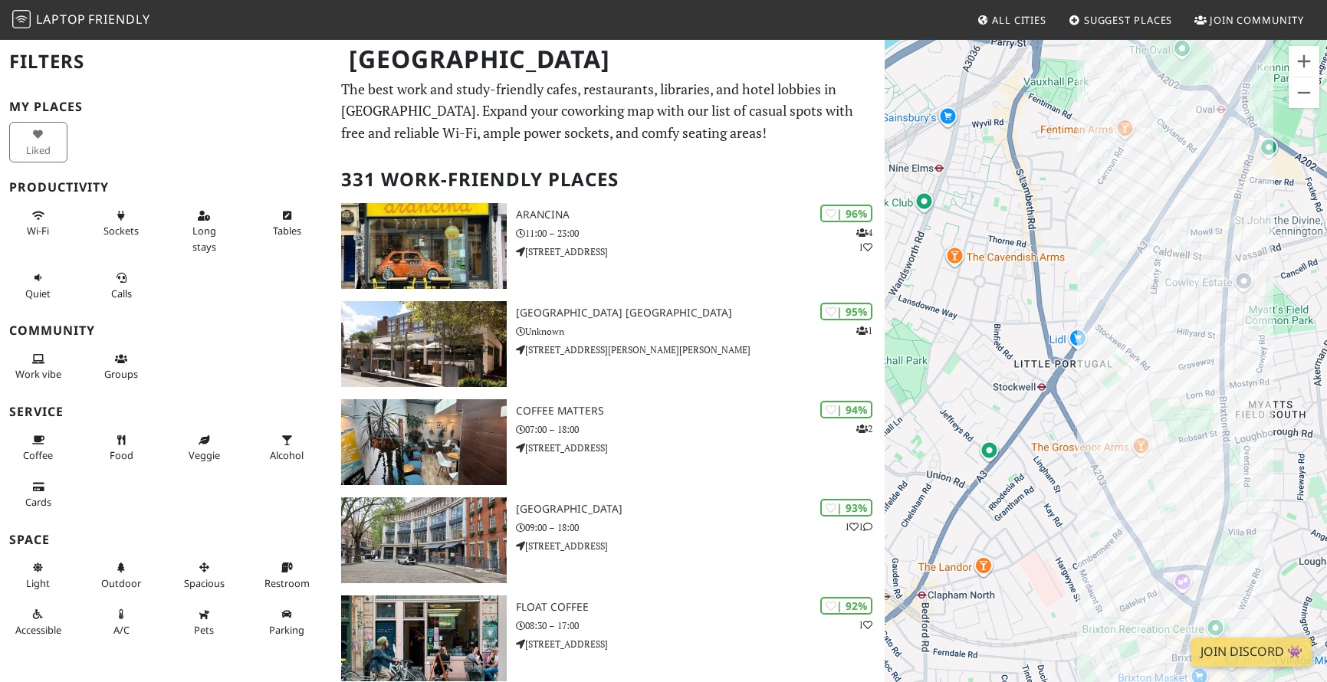
drag, startPoint x: 1110, startPoint y: 502, endPoint x: 1176, endPoint y: 341, distance: 173.9
click at [1089, 341] on div at bounding box center [1105, 379] width 442 height 682
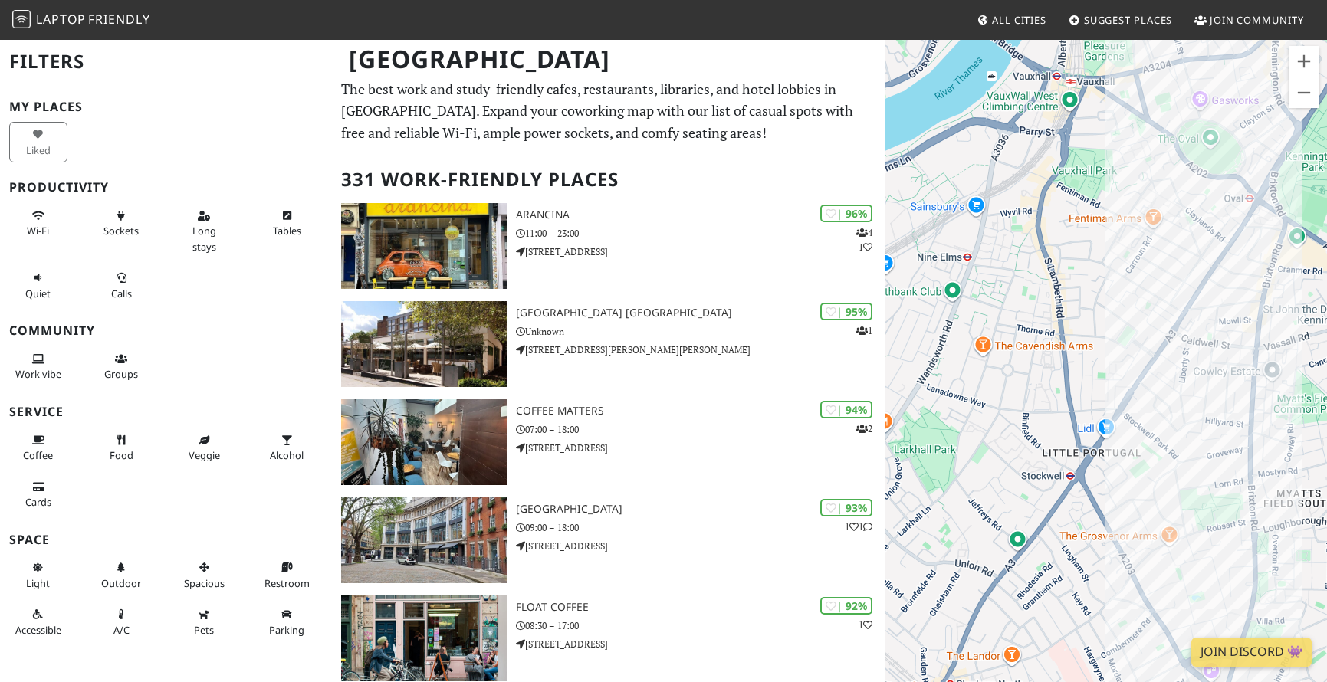
drag, startPoint x: 1073, startPoint y: 461, endPoint x: 1103, endPoint y: 548, distance: 92.3
click at [1089, 548] on div at bounding box center [1105, 379] width 442 height 682
click at [1089, 351] on div "Coffee Studio 7Gr. Clapham" at bounding box center [1105, 379] width 442 height 682
click at [1089, 317] on link "Coffee Studio 7Gr. Clapham" at bounding box center [1162, 322] width 172 height 11
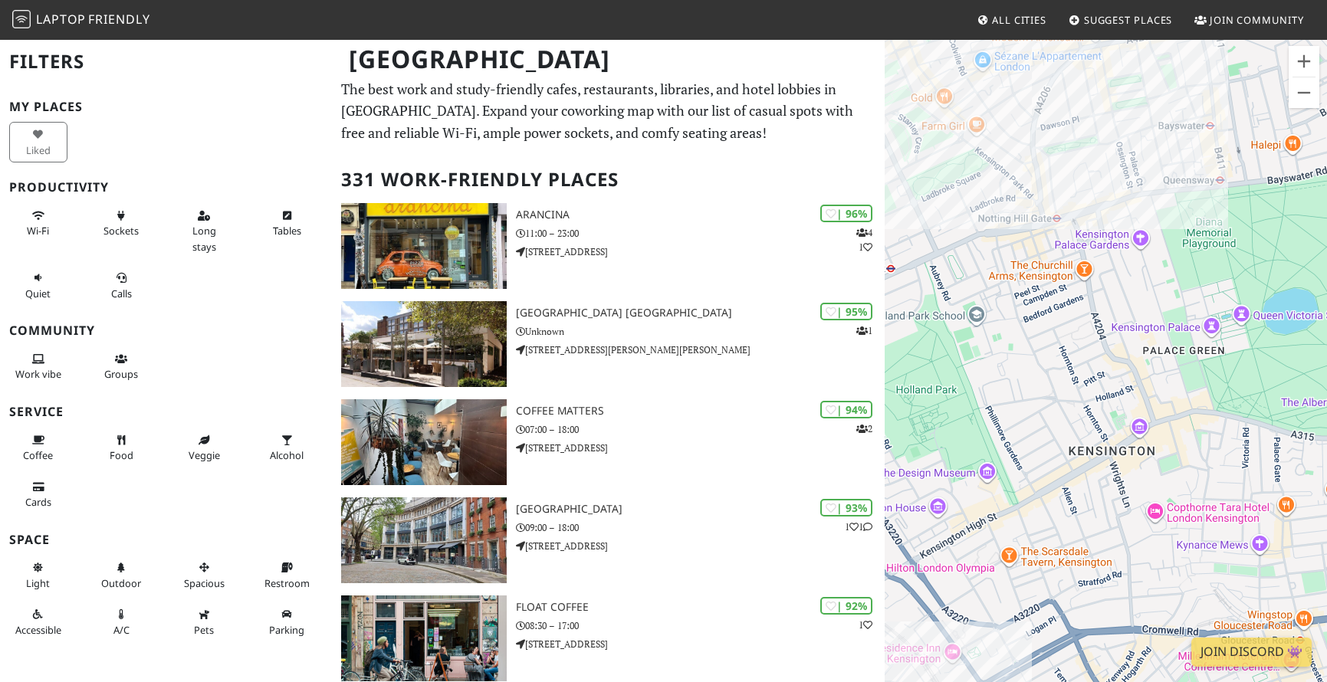
drag, startPoint x: 1025, startPoint y: 428, endPoint x: 1106, endPoint y: 441, distance: 81.5
click at [1089, 441] on div "Coffee Studio 7Gr. Clapham" at bounding box center [1105, 379] width 442 height 682
click at [1089, 108] on div "Coffee Studio 7Gr. Clapham" at bounding box center [1105, 379] width 442 height 682
click at [1089, 102] on button "Zoom out" at bounding box center [1303, 92] width 31 height 31
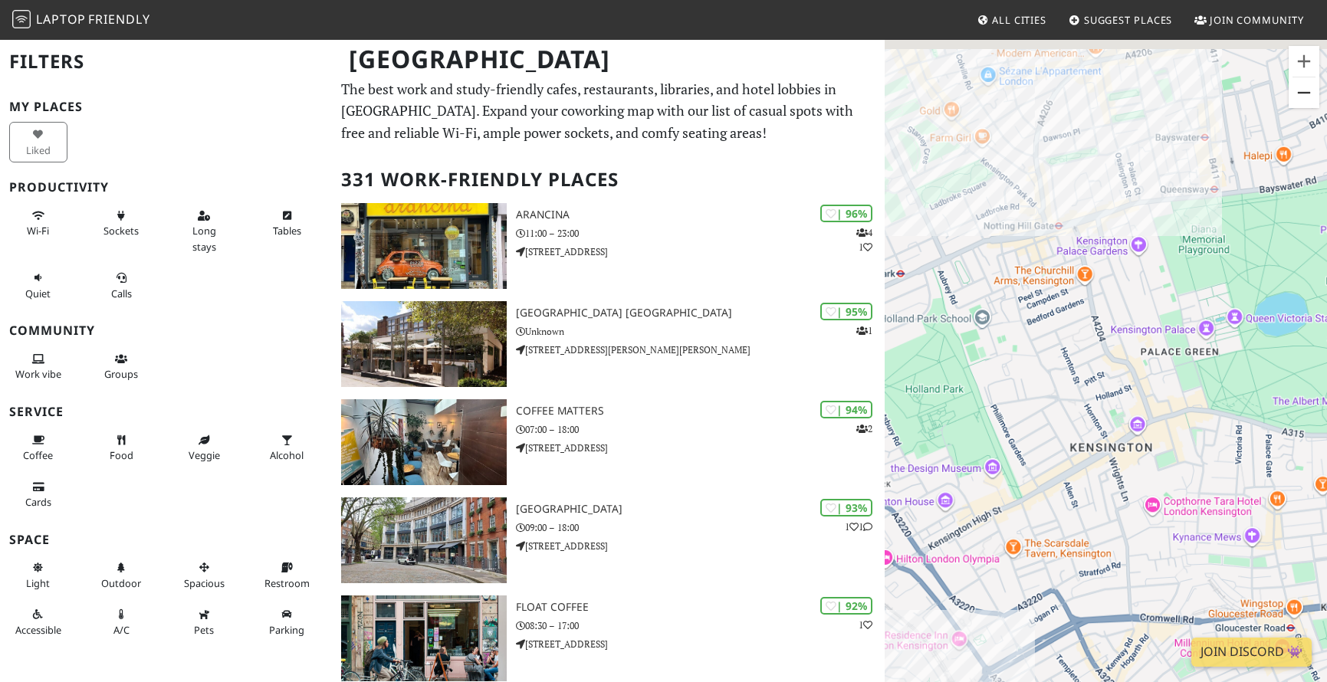
click at [1089, 102] on button "Zoom out" at bounding box center [1303, 92] width 31 height 31
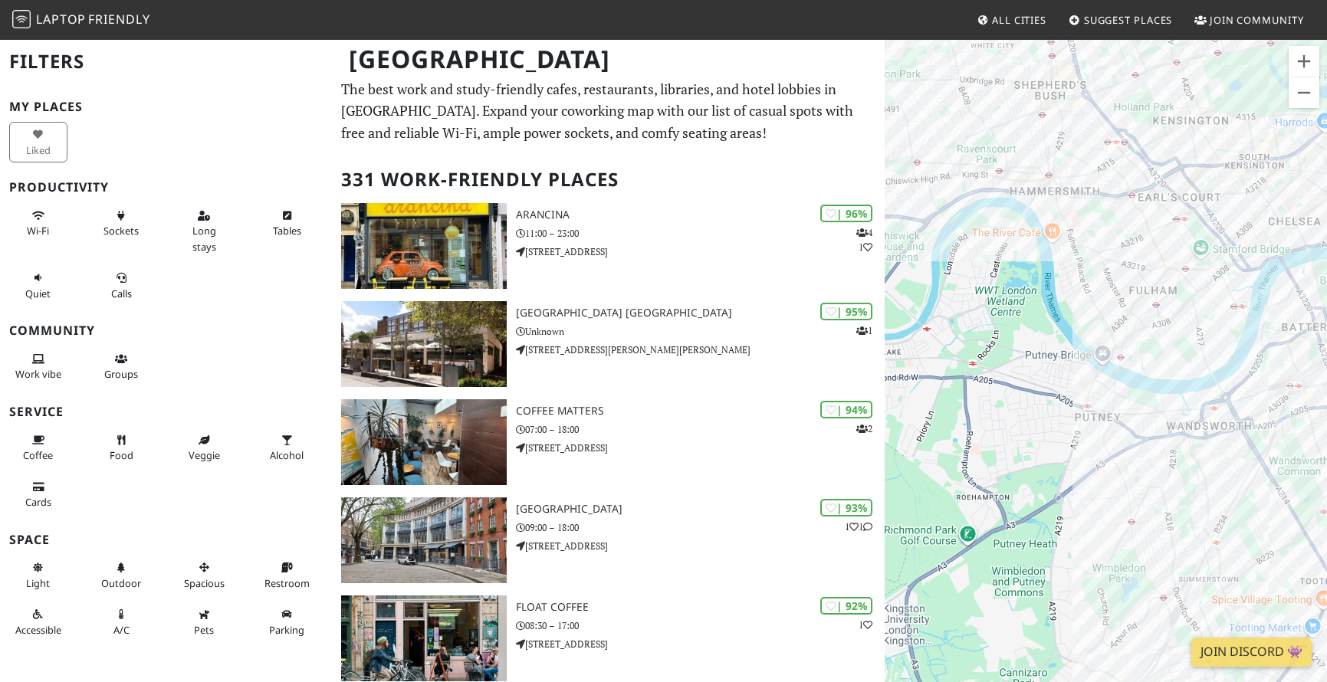
drag, startPoint x: 1100, startPoint y: 380, endPoint x: 1182, endPoint y: 97, distance: 294.6
click at [1089, 97] on div "Coffee Studio 7Gr. Clapham" at bounding box center [1105, 379] width 442 height 682
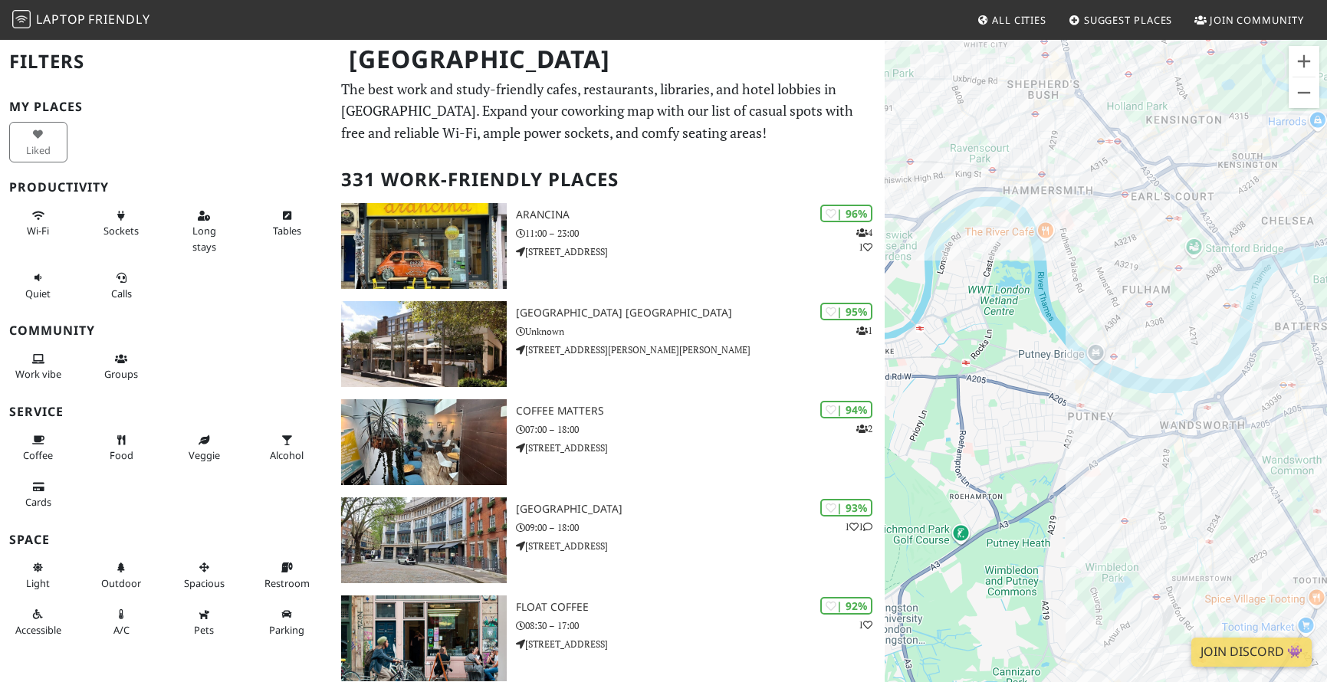
drag, startPoint x: 987, startPoint y: 420, endPoint x: 977, endPoint y: 412, distance: 13.1
click at [977, 412] on div "Coffee Studio 7Gr. Clapham" at bounding box center [1105, 379] width 442 height 682
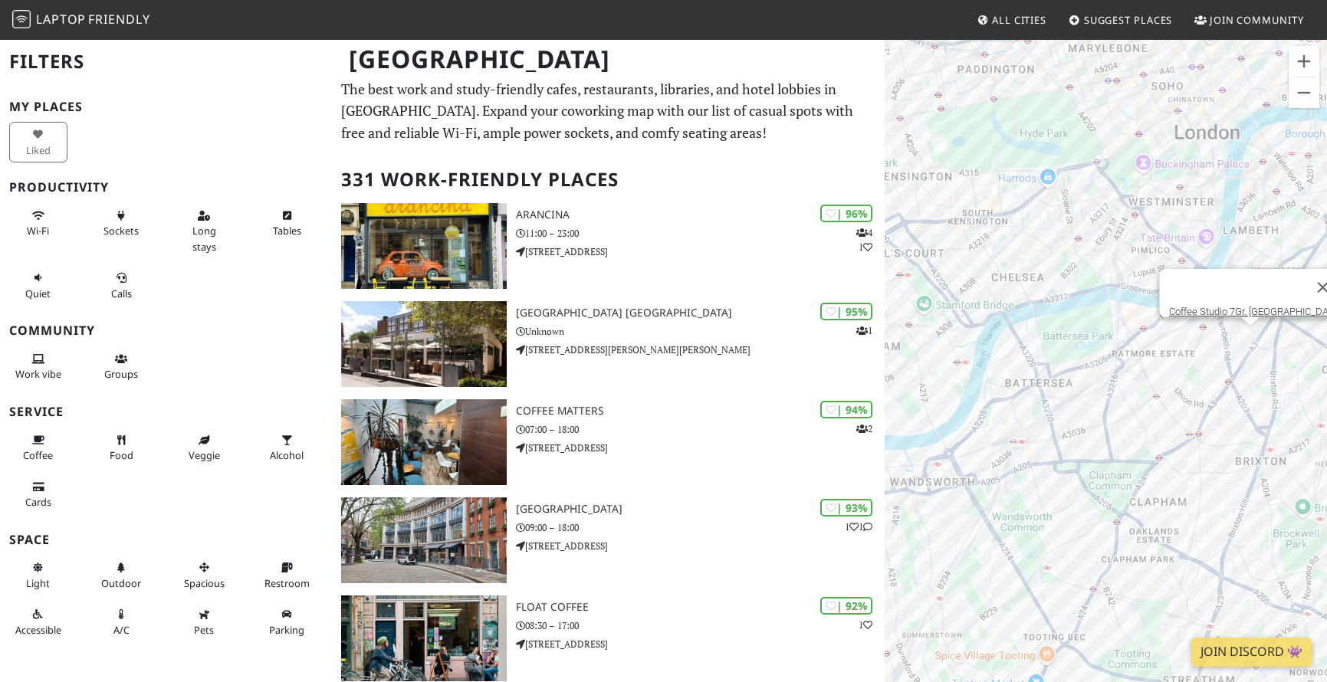
drag, startPoint x: 1207, startPoint y: 464, endPoint x: 943, endPoint y: 524, distance: 271.2
click at [943, 524] on div "Coffee Studio 7Gr. Clapham" at bounding box center [1105, 379] width 442 height 682
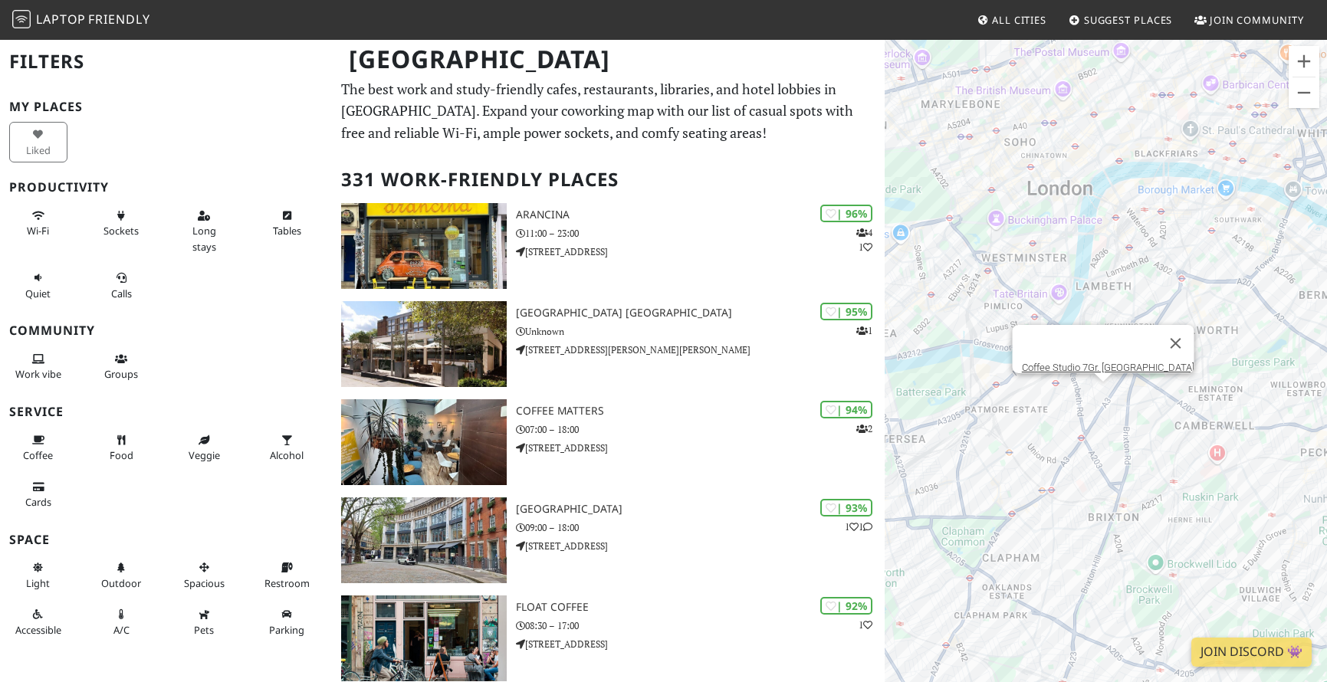
drag, startPoint x: 1114, startPoint y: 403, endPoint x: 961, endPoint y: 460, distance: 162.7
click at [961, 460] on div "Coffee Studio 7Gr. Clapham" at bounding box center [1105, 379] width 442 height 682
click at [1089, 335] on button "Close" at bounding box center [1174, 343] width 37 height 37
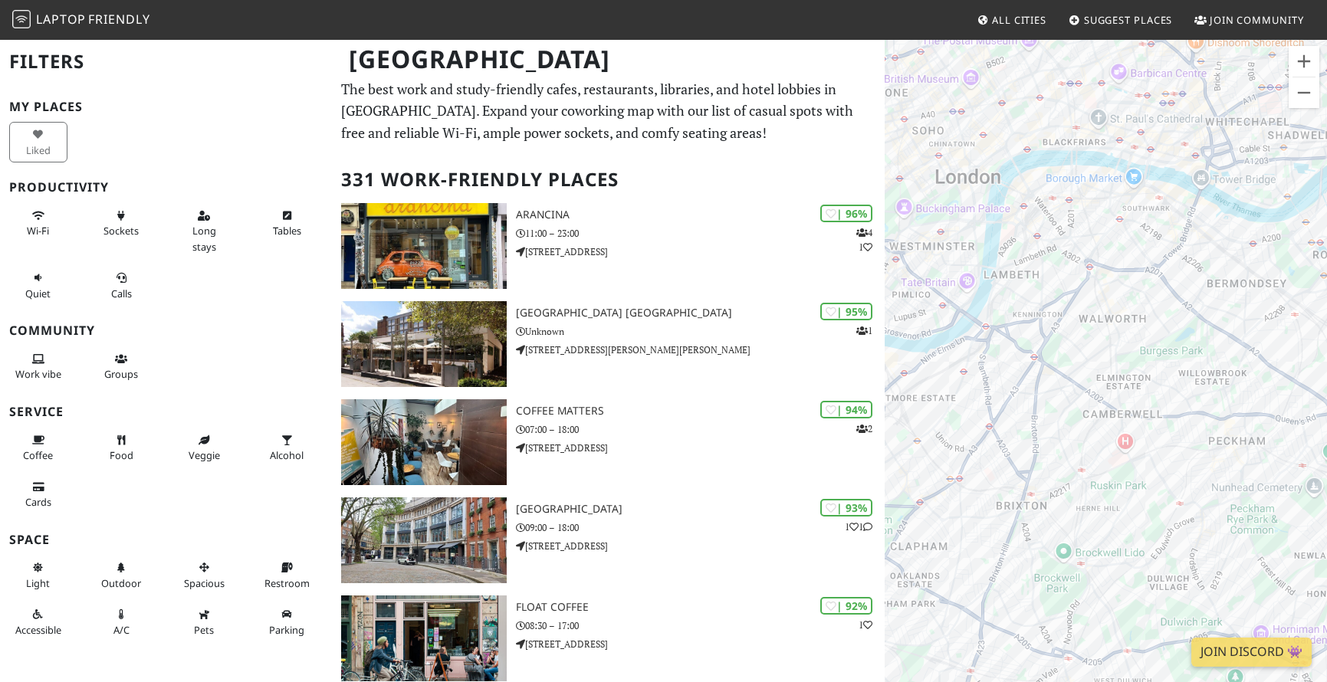
drag, startPoint x: 1154, startPoint y: 400, endPoint x: 1060, endPoint y: 389, distance: 95.0
click at [1060, 389] on div at bounding box center [1105, 379] width 442 height 682
click at [1089, 75] on button "Zoom in" at bounding box center [1303, 61] width 31 height 31
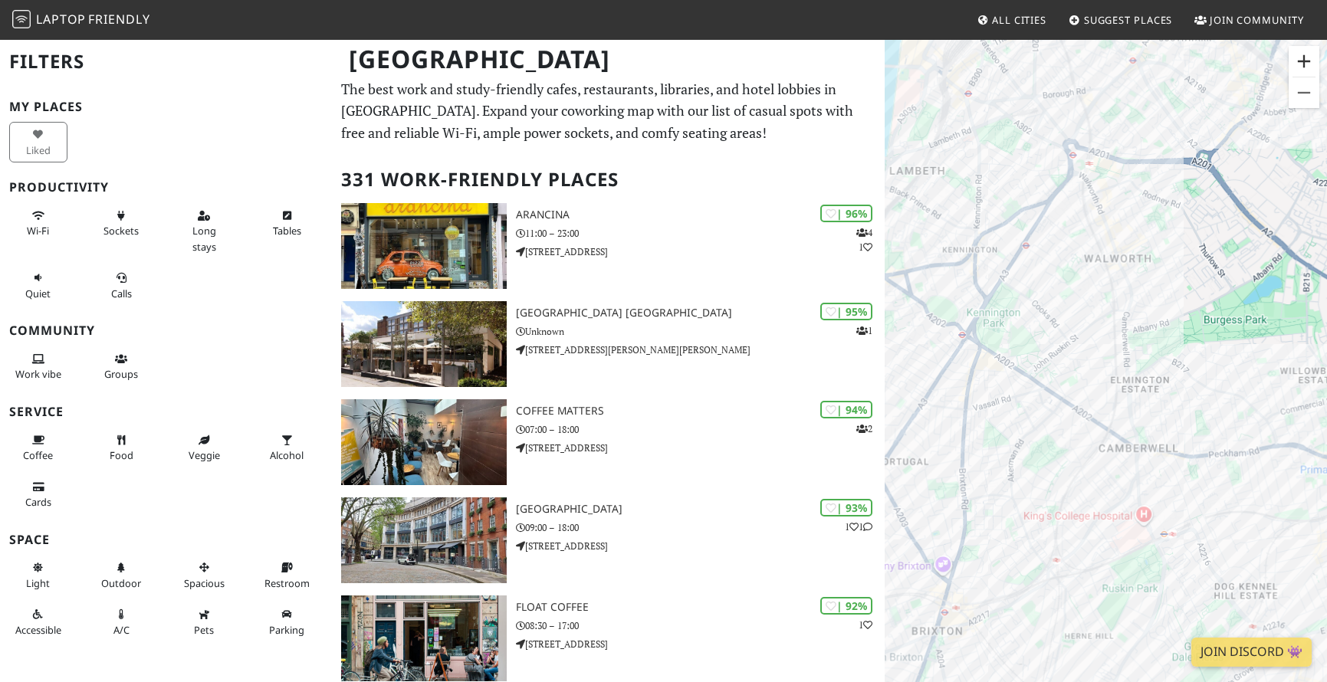
click at [1089, 75] on button "Zoom in" at bounding box center [1303, 61] width 31 height 31
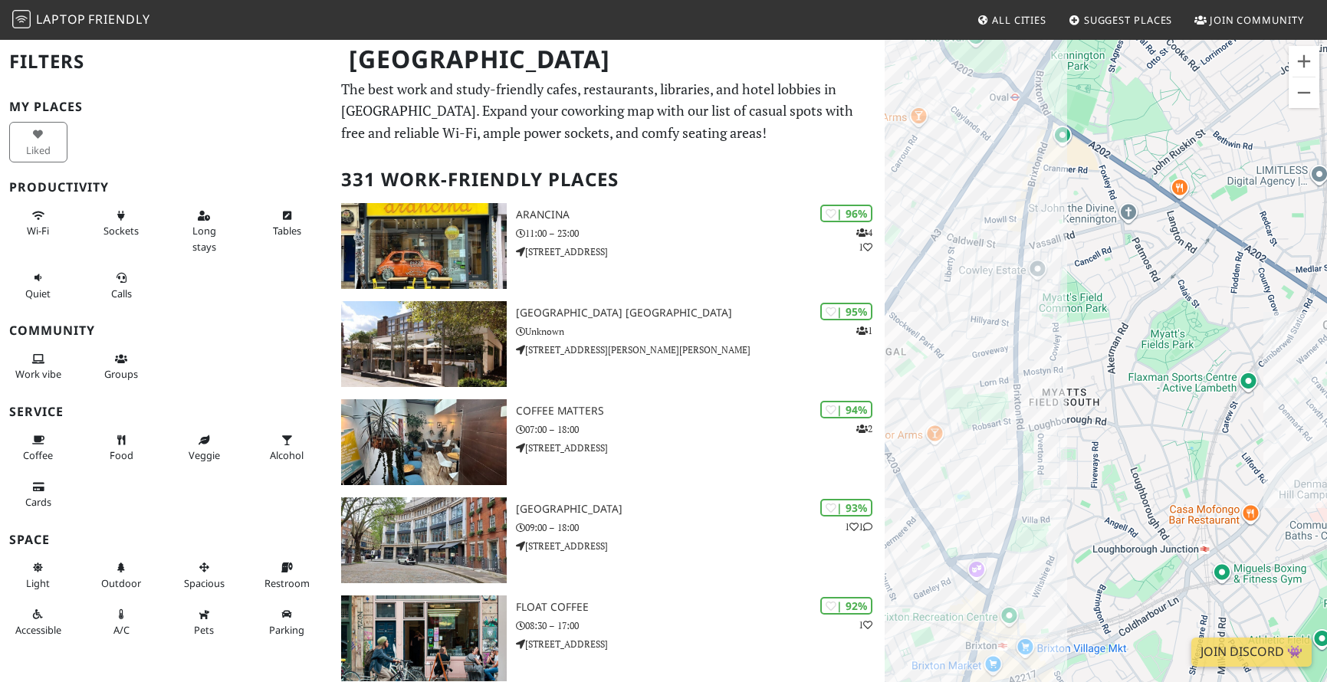
drag, startPoint x: 1028, startPoint y: 490, endPoint x: 1144, endPoint y: 343, distance: 187.2
click at [1089, 286] on div at bounding box center [1105, 379] width 442 height 682
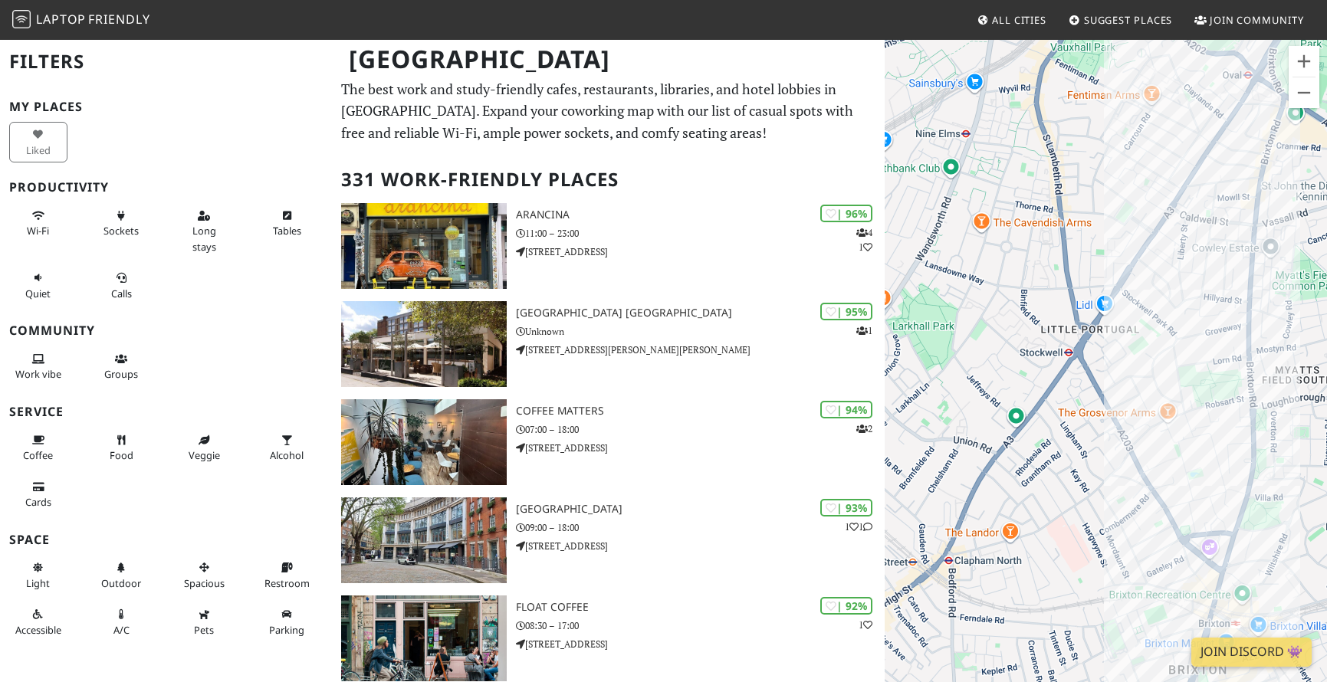
drag, startPoint x: 1023, startPoint y: 421, endPoint x: 1232, endPoint y: 411, distance: 208.7
click at [1089, 411] on div at bounding box center [1105, 379] width 442 height 682
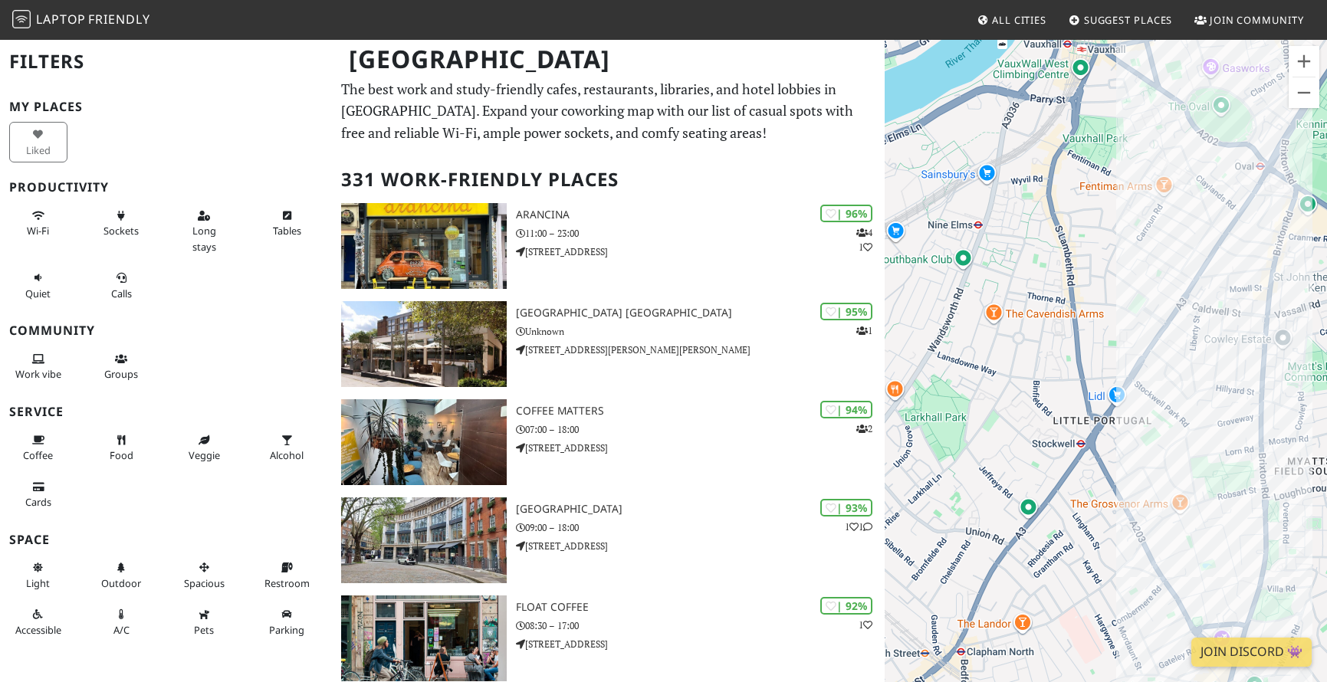
drag, startPoint x: 1081, startPoint y: 449, endPoint x: 1094, endPoint y: 540, distance: 91.5
click at [1089, 540] on div at bounding box center [1105, 379] width 442 height 682
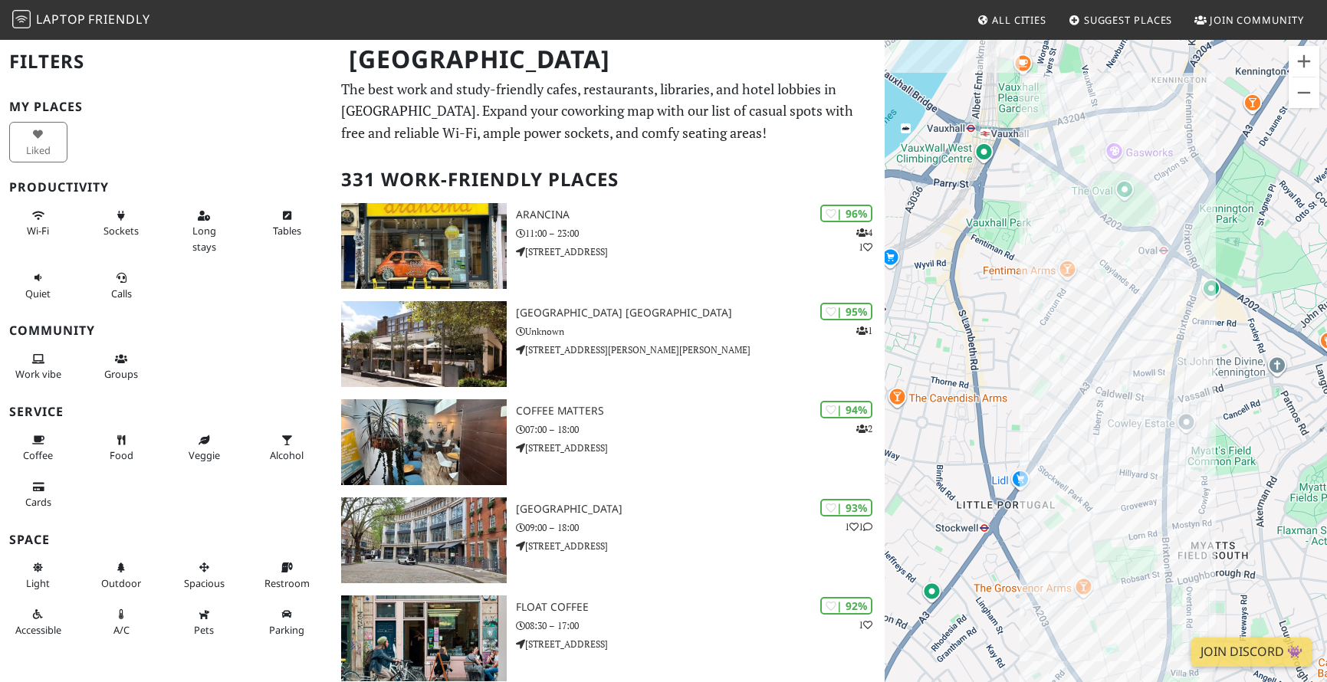
drag, startPoint x: 1159, startPoint y: 371, endPoint x: 1056, endPoint y: 460, distance: 136.4
click at [1056, 460] on div at bounding box center [1105, 379] width 442 height 682
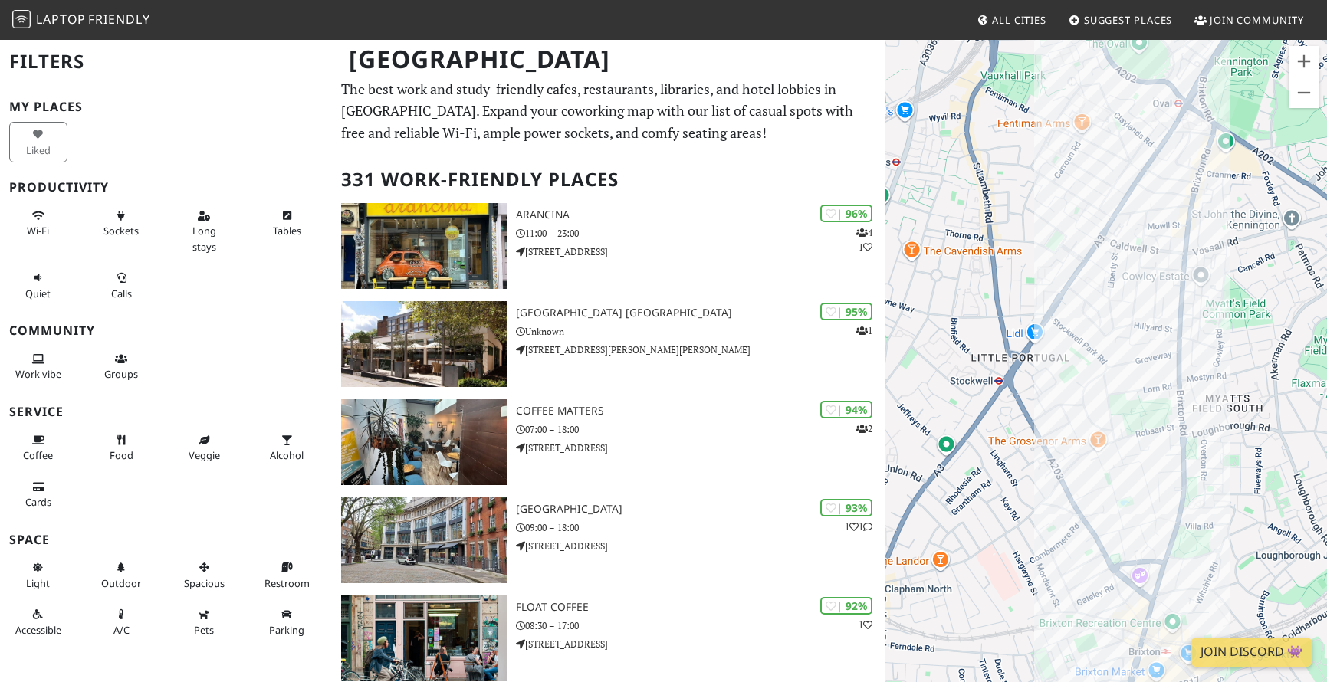
drag, startPoint x: 1014, startPoint y: 348, endPoint x: 1028, endPoint y: 195, distance: 154.0
click at [1028, 195] on div at bounding box center [1105, 379] width 442 height 682
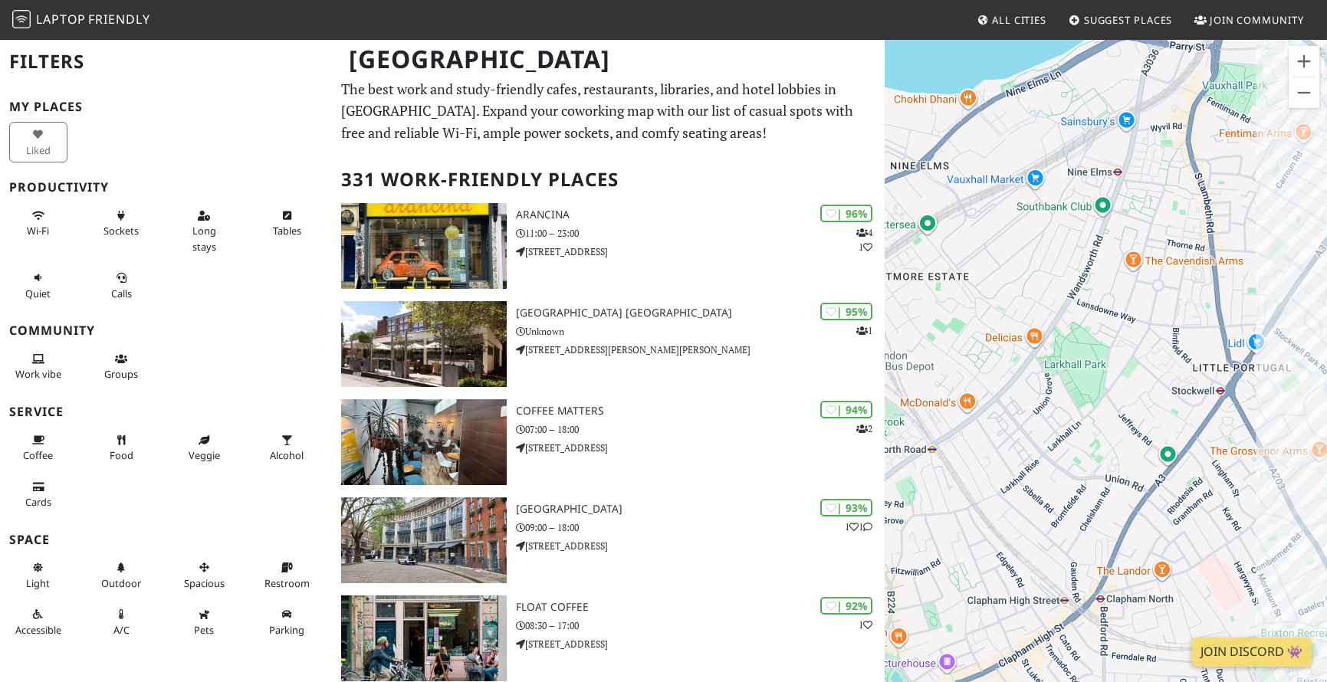
drag, startPoint x: 1021, startPoint y: 347, endPoint x: 1245, endPoint y: 357, distance: 224.0
click at [1089, 357] on div at bounding box center [1105, 379] width 442 height 682
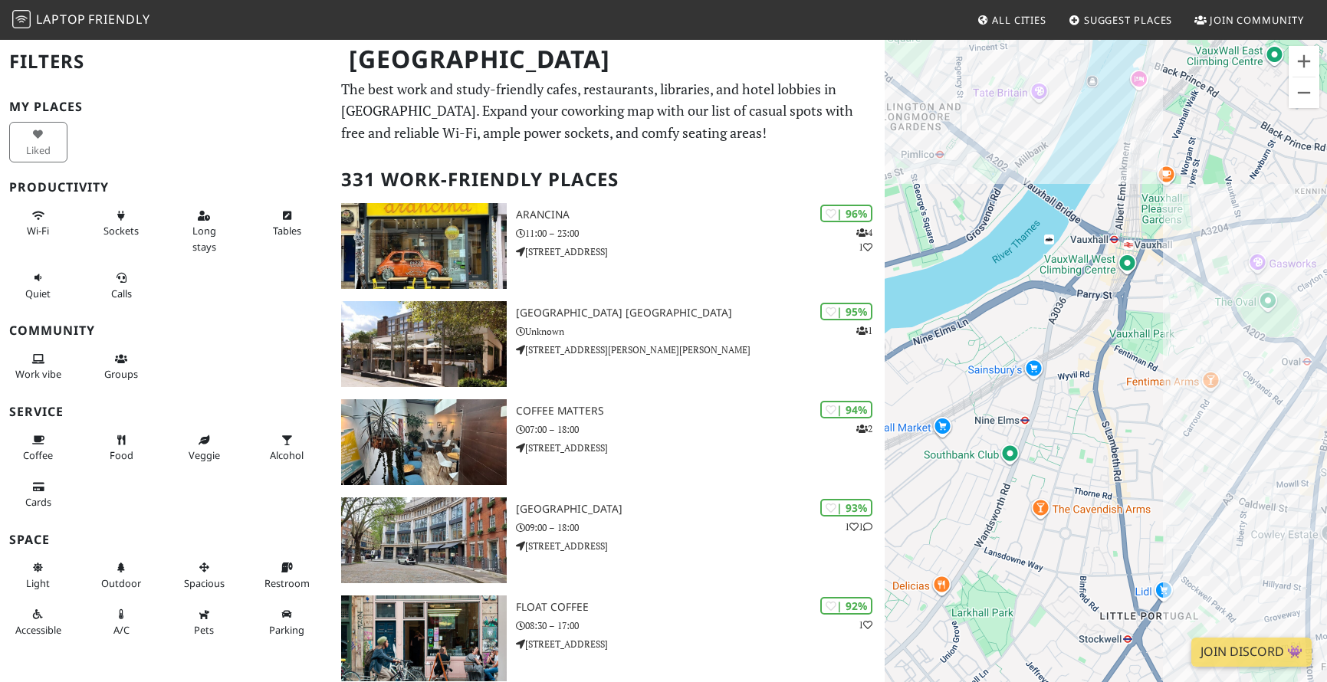
drag, startPoint x: 1146, startPoint y: 173, endPoint x: 1046, endPoint y: 448, distance: 292.9
click at [1046, 448] on div at bounding box center [1105, 379] width 442 height 682
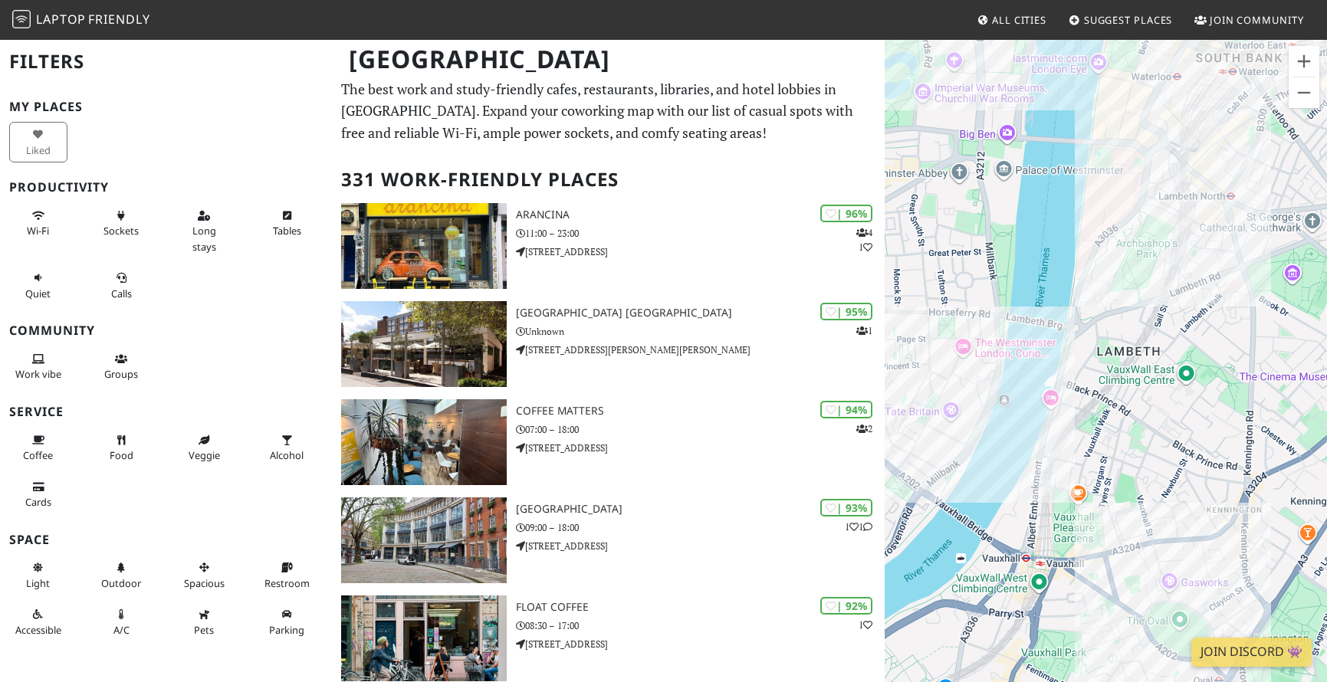
drag, startPoint x: 1202, startPoint y: 174, endPoint x: 1116, endPoint y: 473, distance: 311.0
click at [1089, 473] on div at bounding box center [1105, 379] width 442 height 682
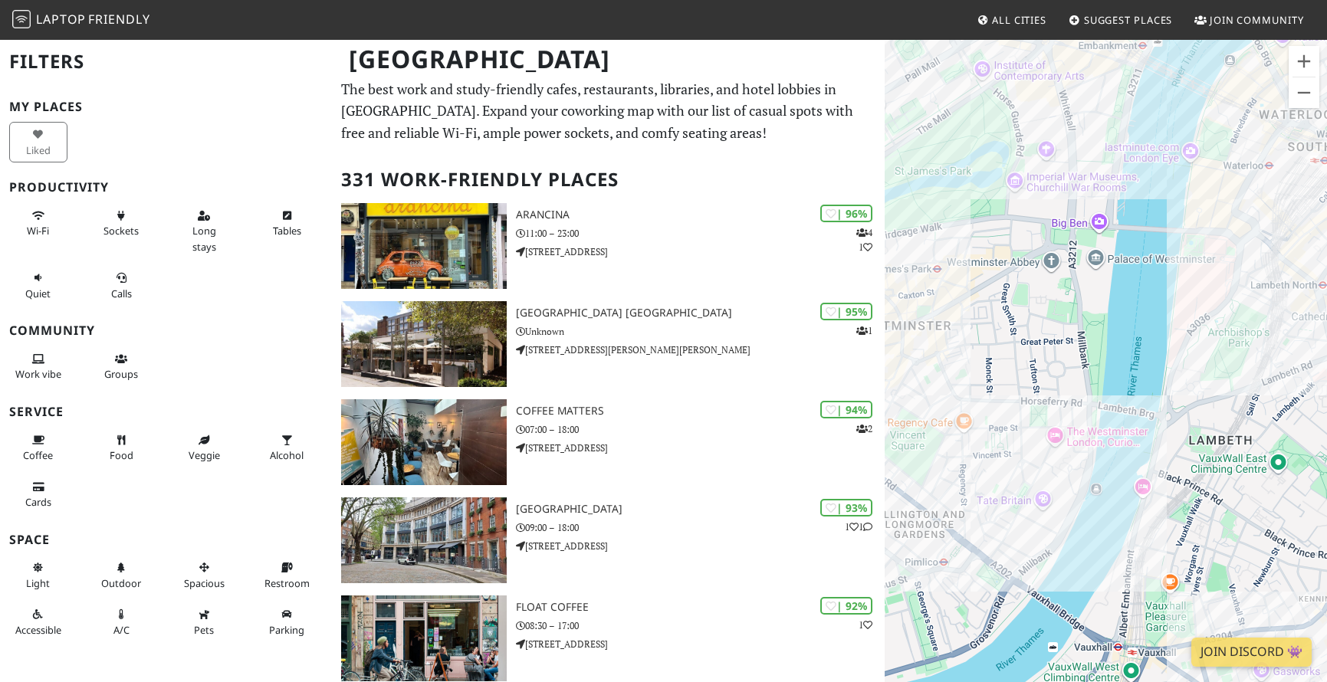
drag, startPoint x: 1092, startPoint y: 235, endPoint x: 1189, endPoint y: 323, distance: 131.2
click at [1089, 323] on div at bounding box center [1105, 379] width 442 height 682
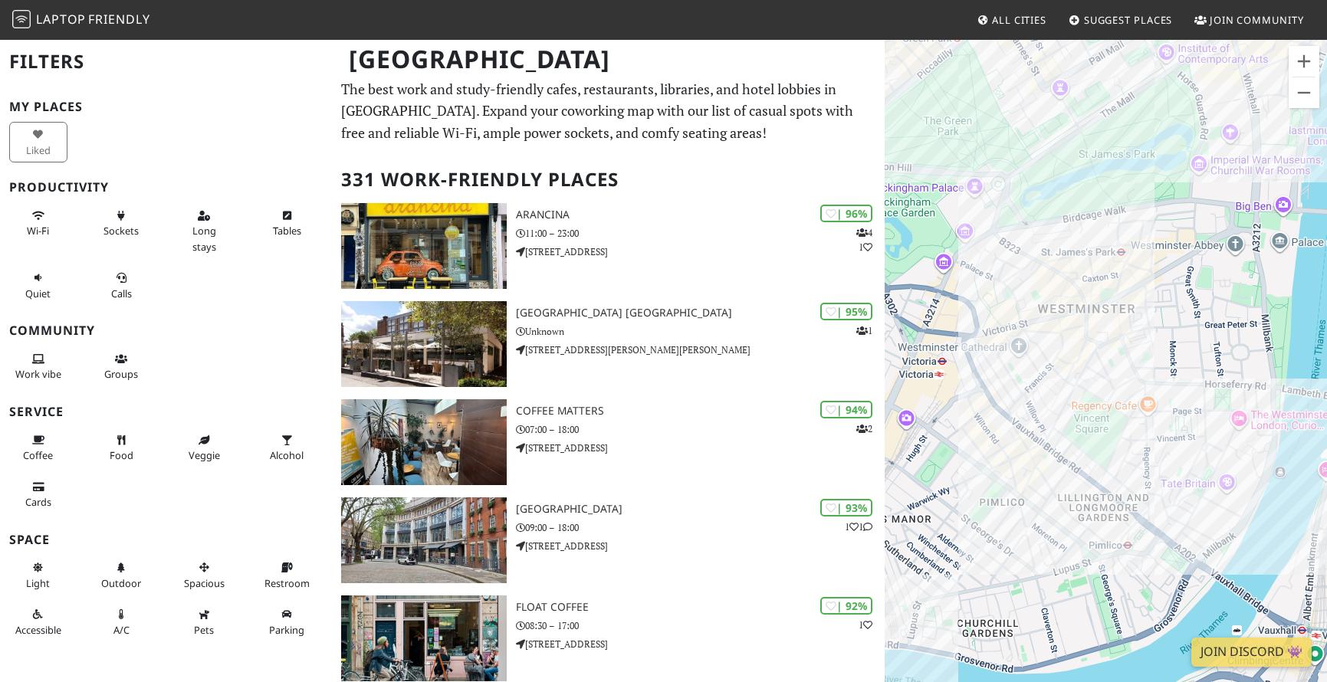
drag, startPoint x: 997, startPoint y: 326, endPoint x: 1187, endPoint y: 308, distance: 190.9
click at [1089, 308] on div at bounding box center [1105, 379] width 442 height 682
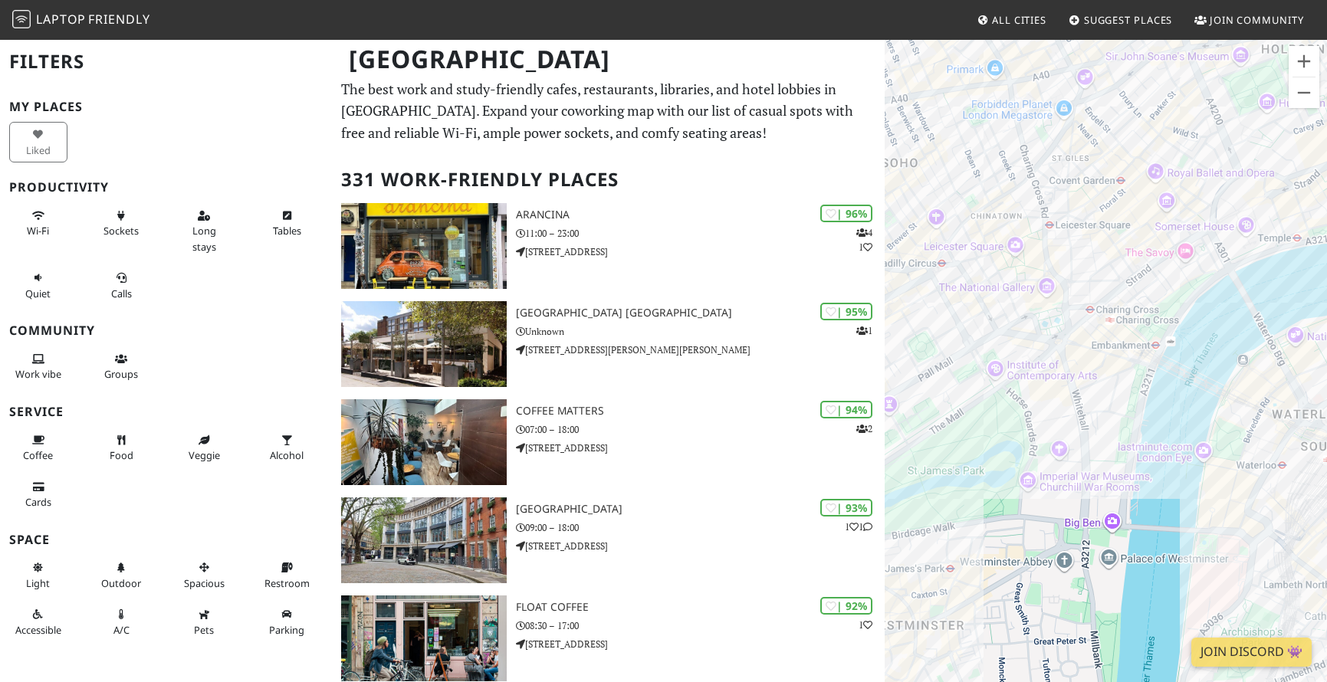
drag, startPoint x: 1196, startPoint y: 123, endPoint x: 1021, endPoint y: 446, distance: 367.3
click at [1021, 446] on div at bounding box center [1105, 379] width 442 height 682
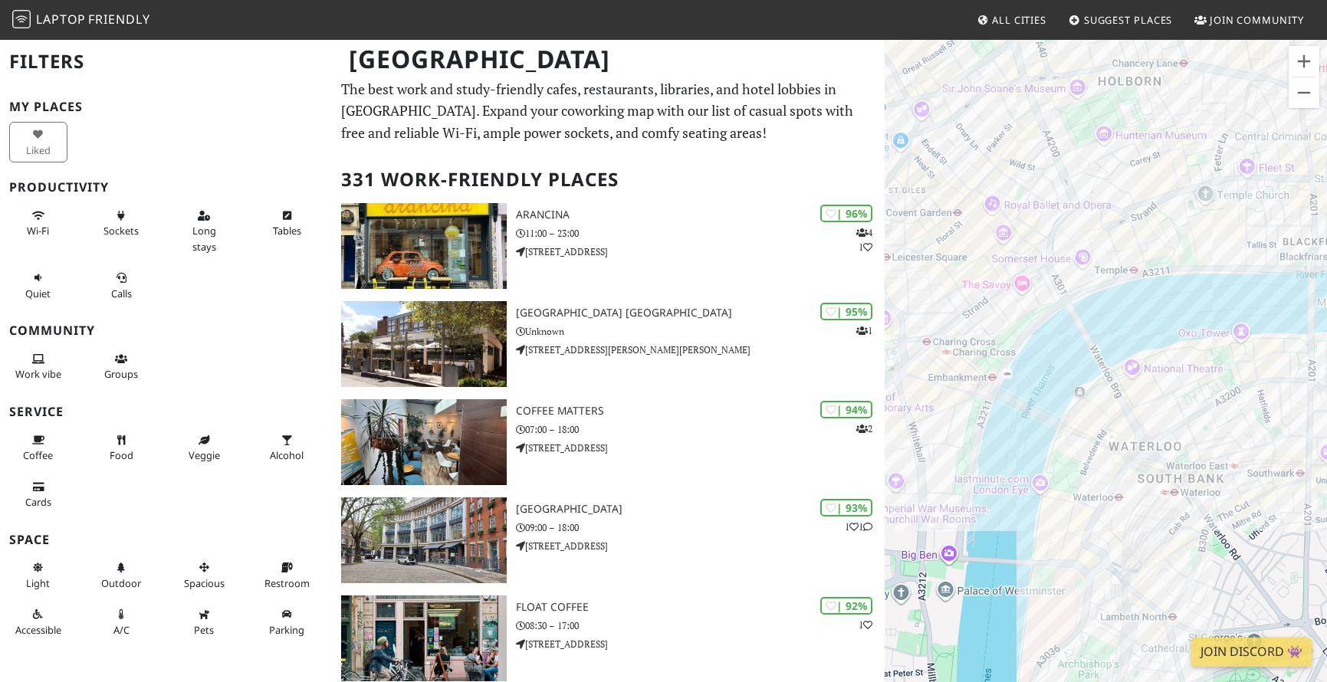
drag, startPoint x: 1229, startPoint y: 593, endPoint x: 1059, endPoint y: 625, distance: 173.1
click at [1059, 625] on div at bounding box center [1105, 379] width 442 height 682
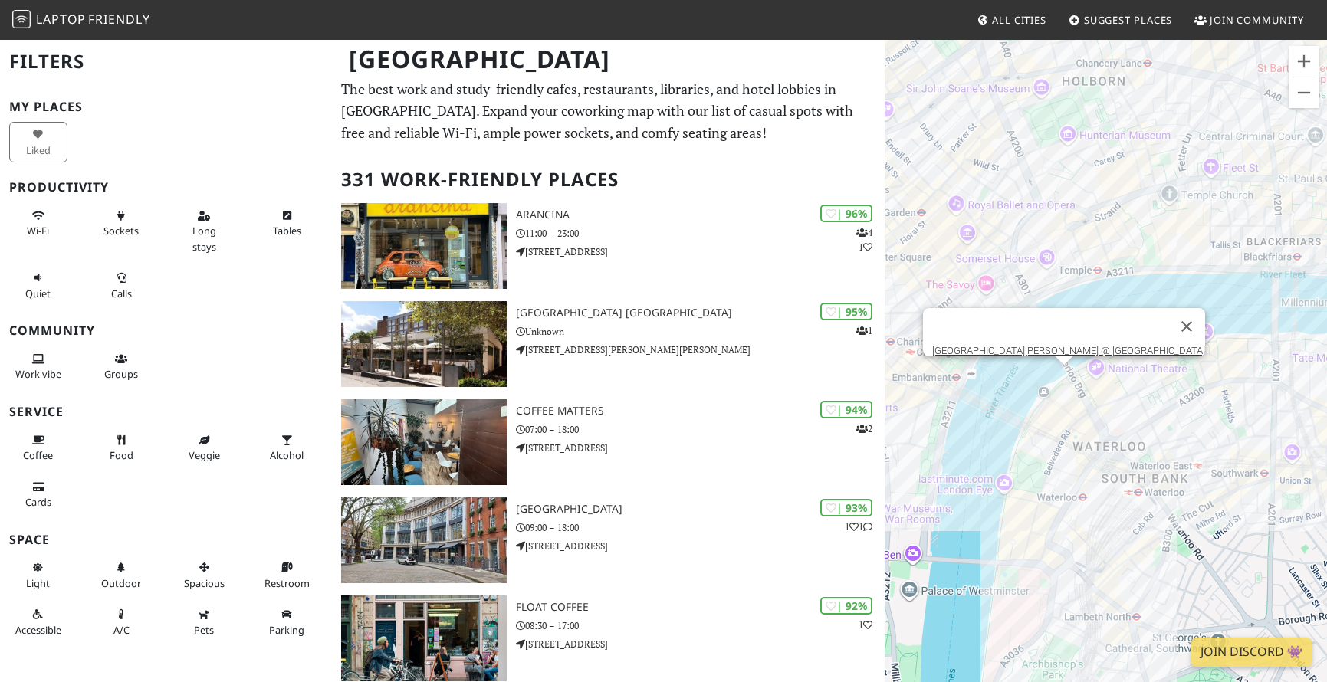
click at [1061, 376] on div "Queen Elizabeth Hall @ Southbank Centre" at bounding box center [1105, 379] width 442 height 682
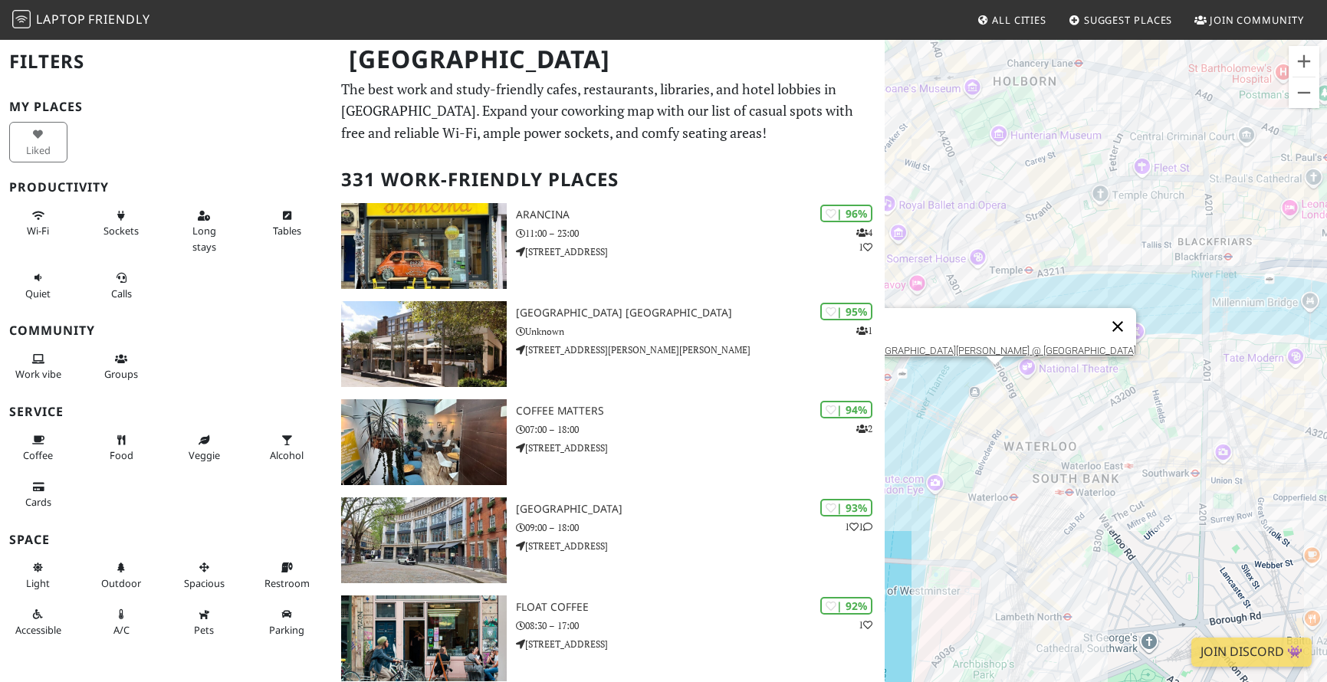
click at [1089, 318] on button "Close" at bounding box center [1117, 326] width 37 height 37
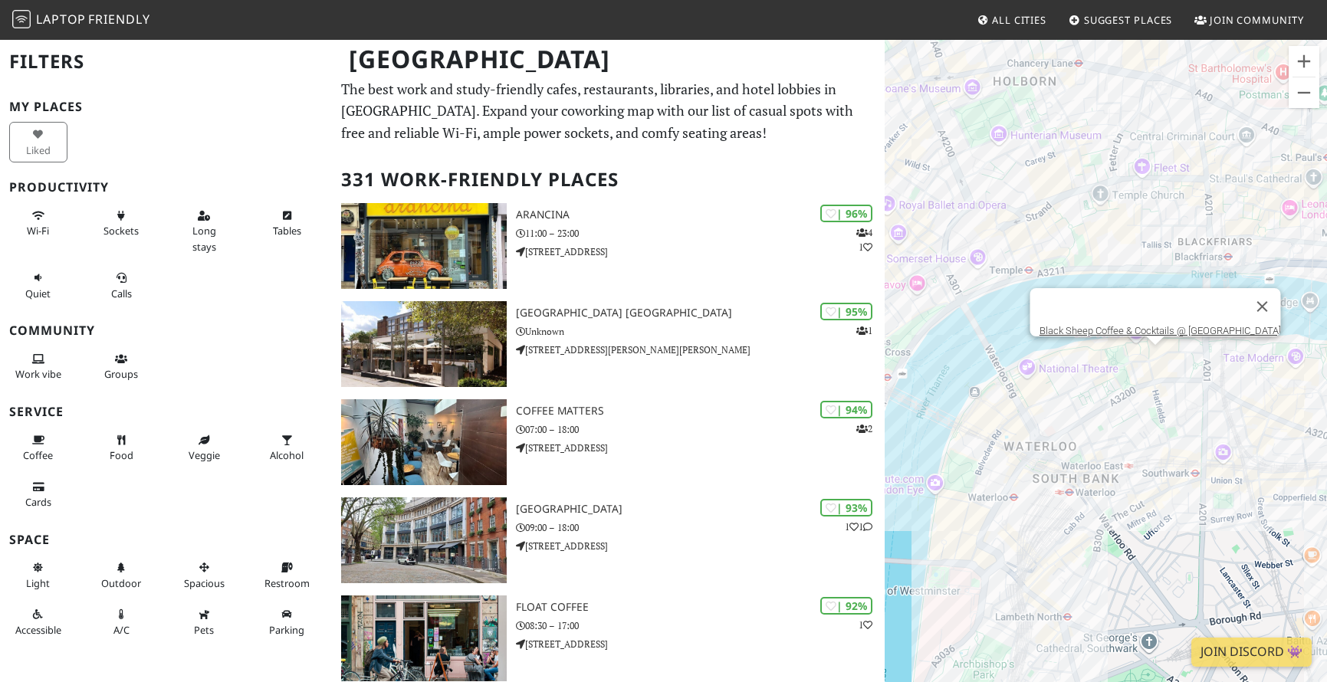
click at [1089, 361] on div "Black Sheep Coffee & Cocktails @ Southbank Central" at bounding box center [1105, 379] width 442 height 682
click at [1089, 372] on div "Black Sheep Coffee & Cocktails @ Southbank Central" at bounding box center [1105, 379] width 442 height 682
click at [1089, 298] on button "Close" at bounding box center [1261, 306] width 37 height 37
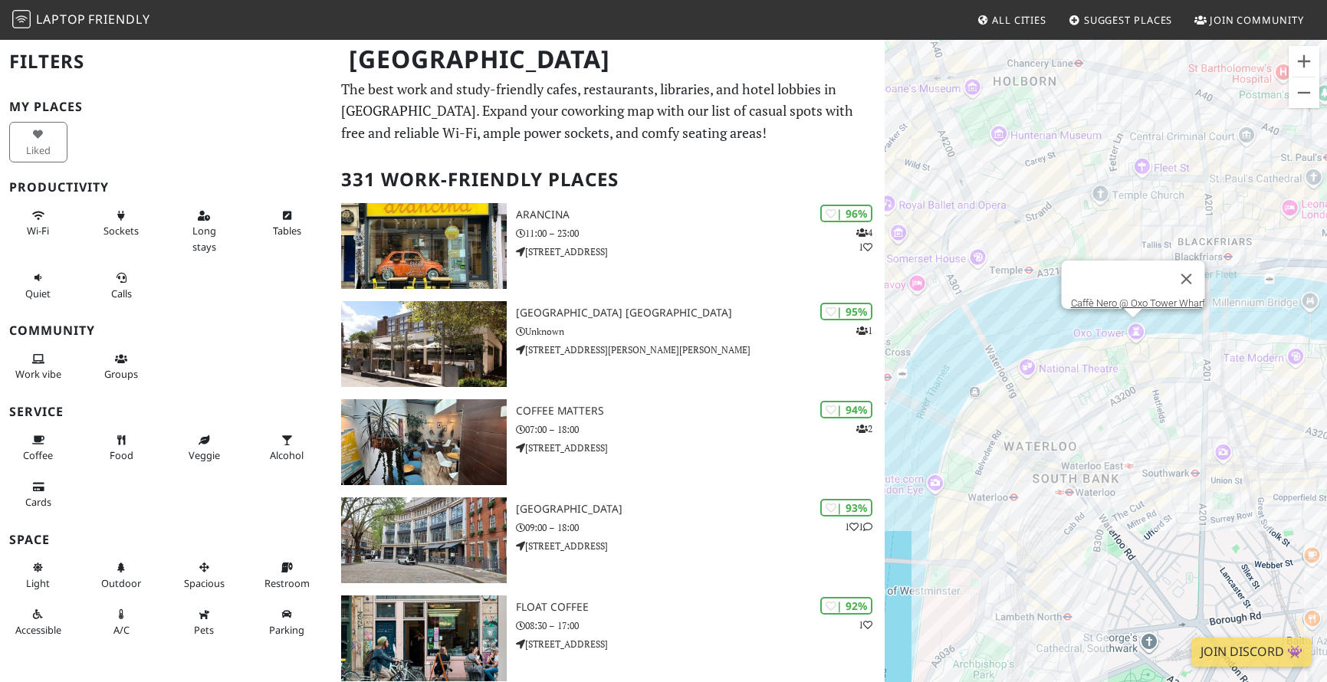
click at [1089, 330] on div "Caffè Nero @ Oxo Tower Wharf" at bounding box center [1105, 379] width 442 height 682
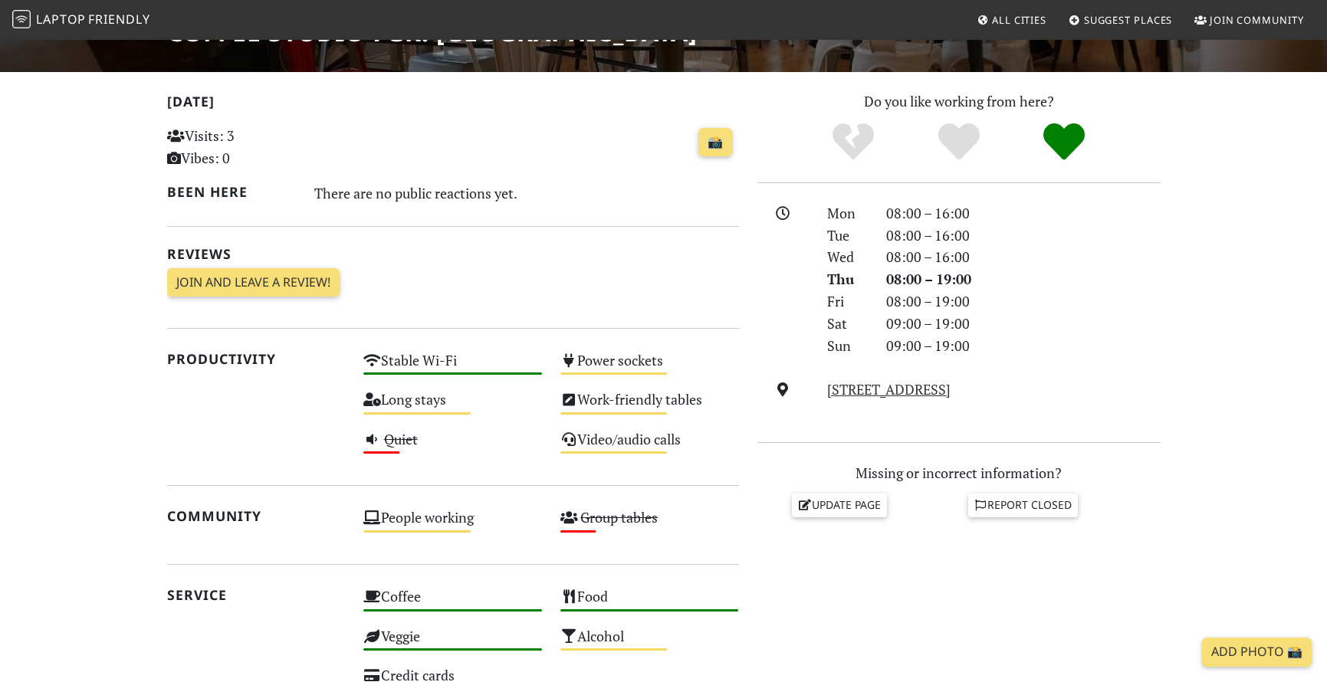
scroll to position [295, 0]
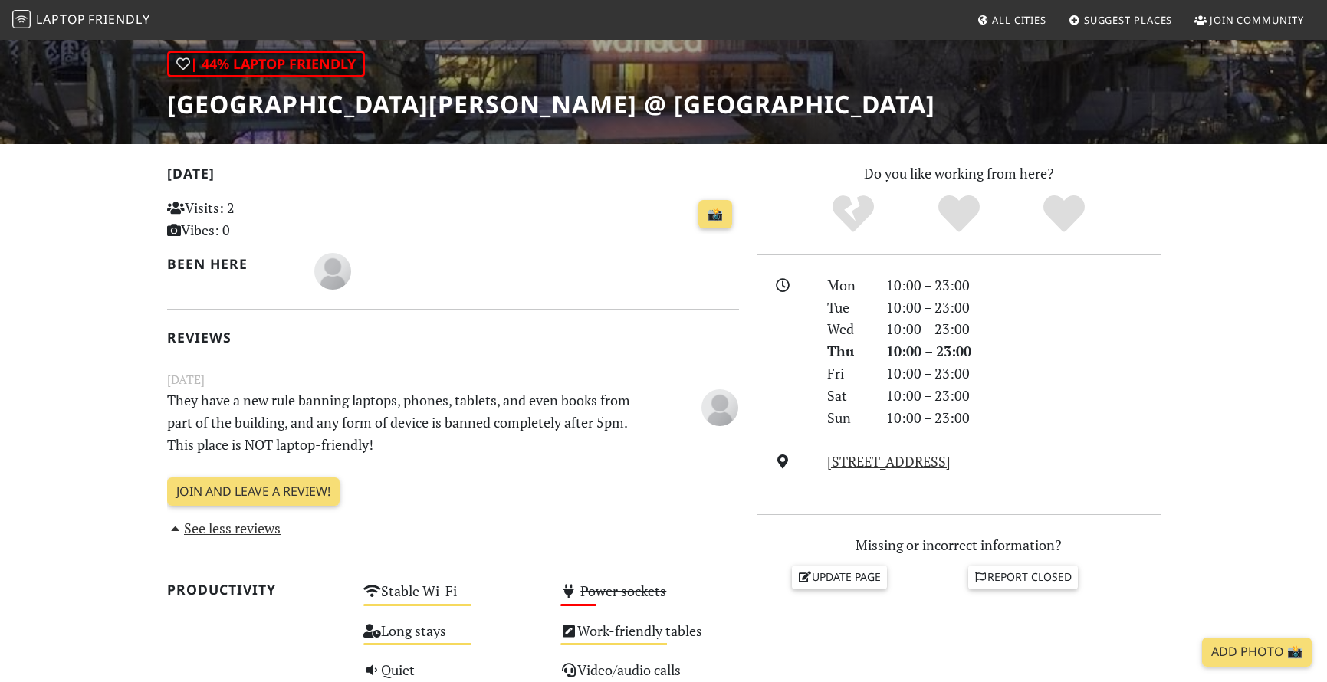
scroll to position [114, 0]
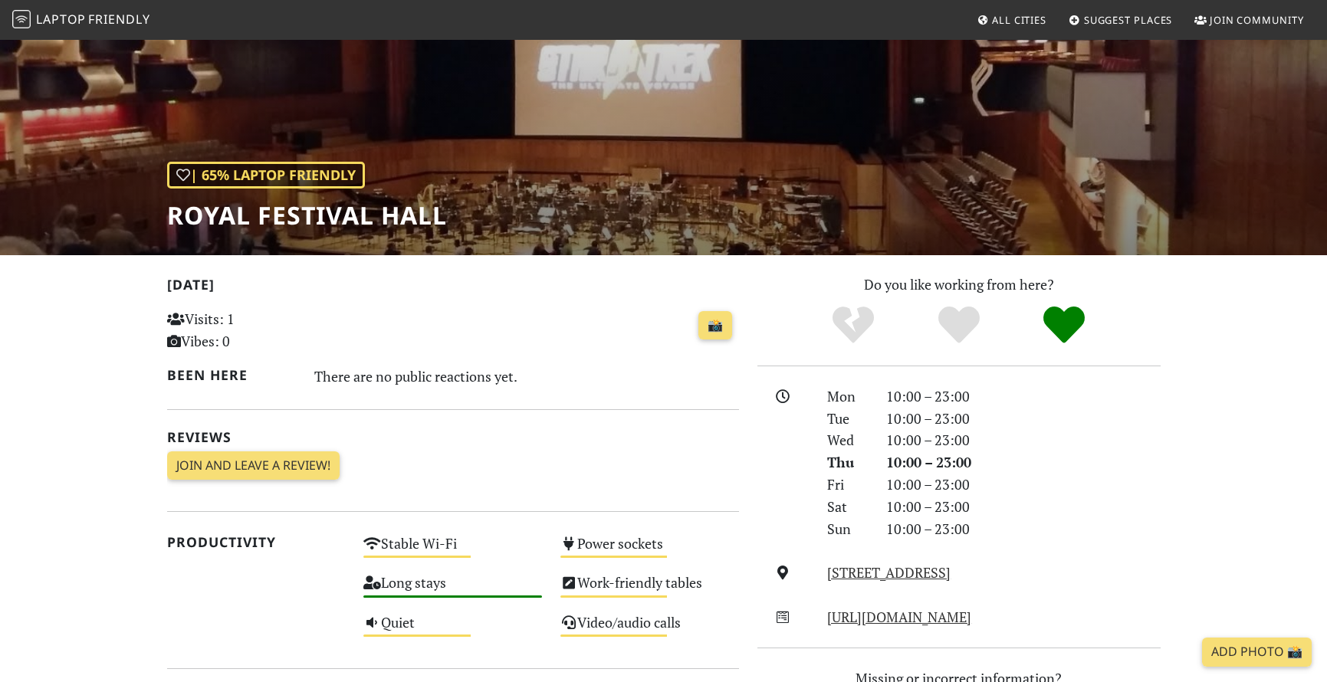
scroll to position [103, 0]
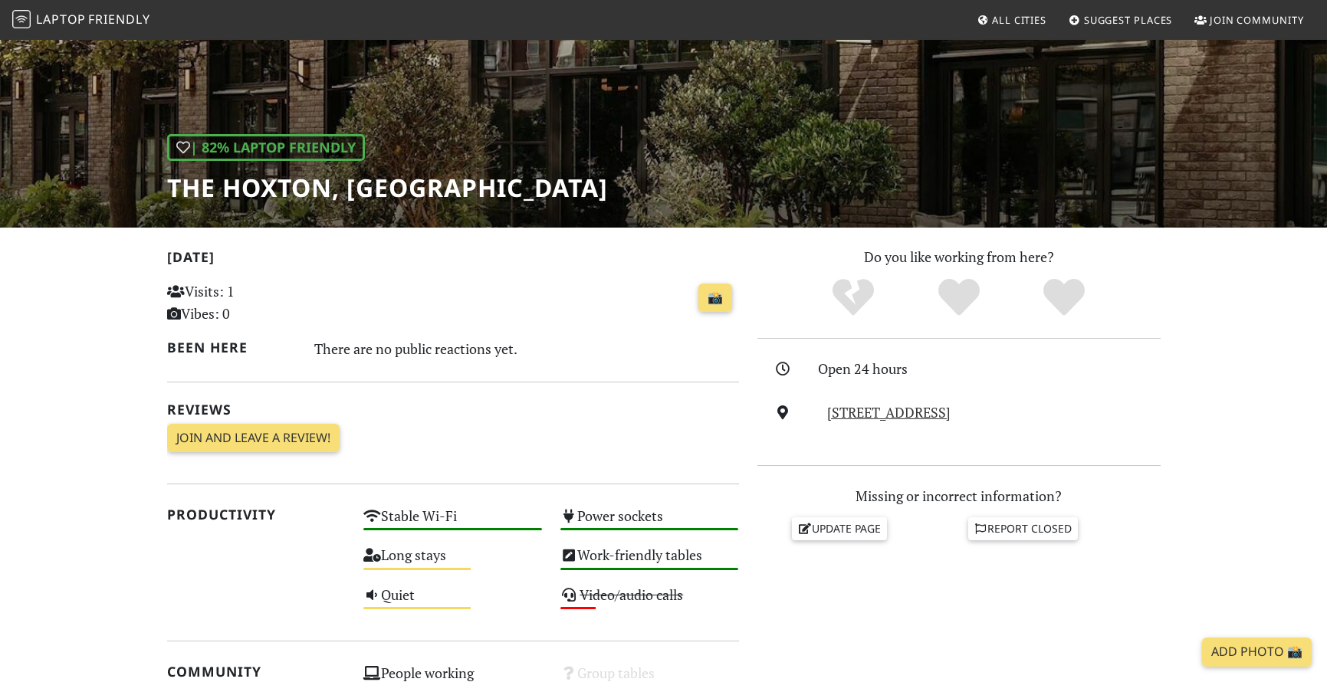
scroll to position [185, 0]
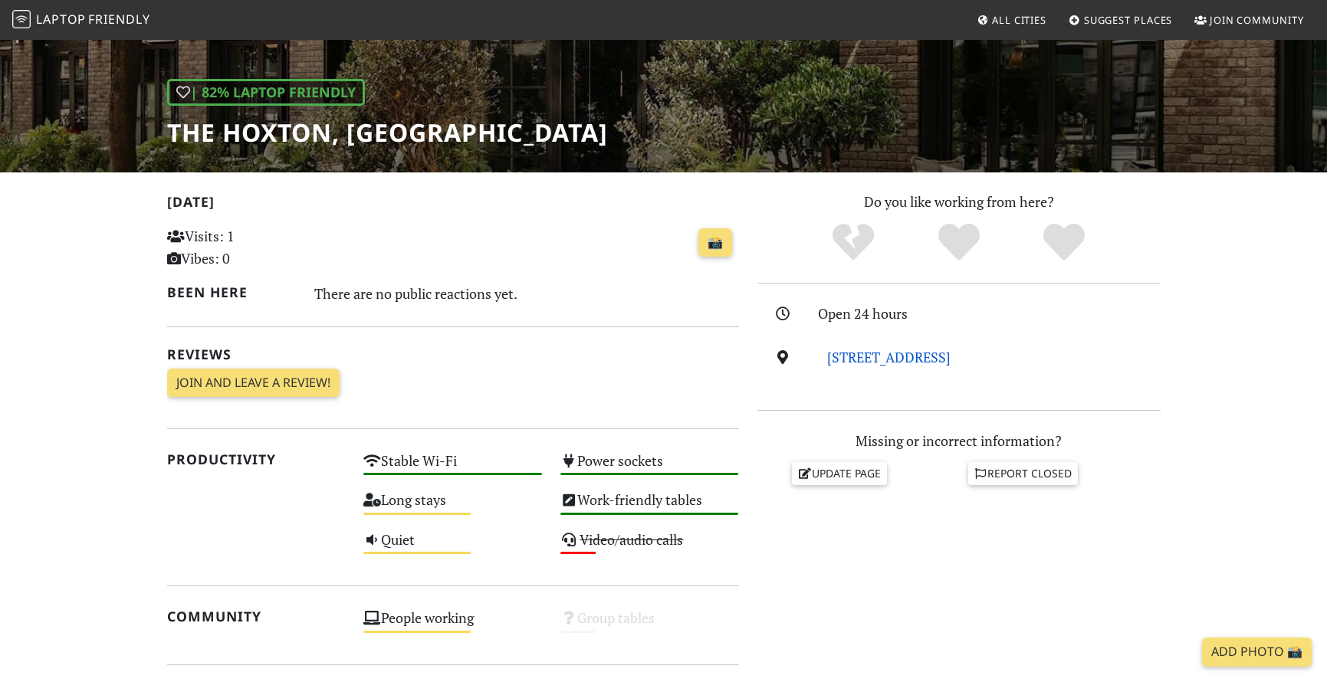
click at [927, 355] on link "[STREET_ADDRESS]" at bounding box center [888, 357] width 123 height 18
